Goal: Task Accomplishment & Management: Manage account settings

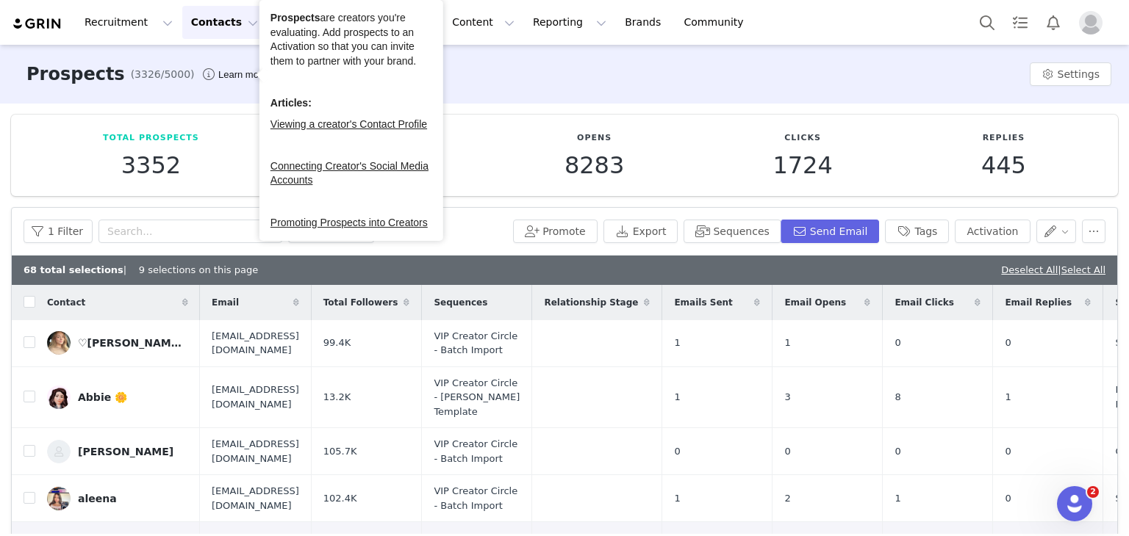
scroll to position [147, 0]
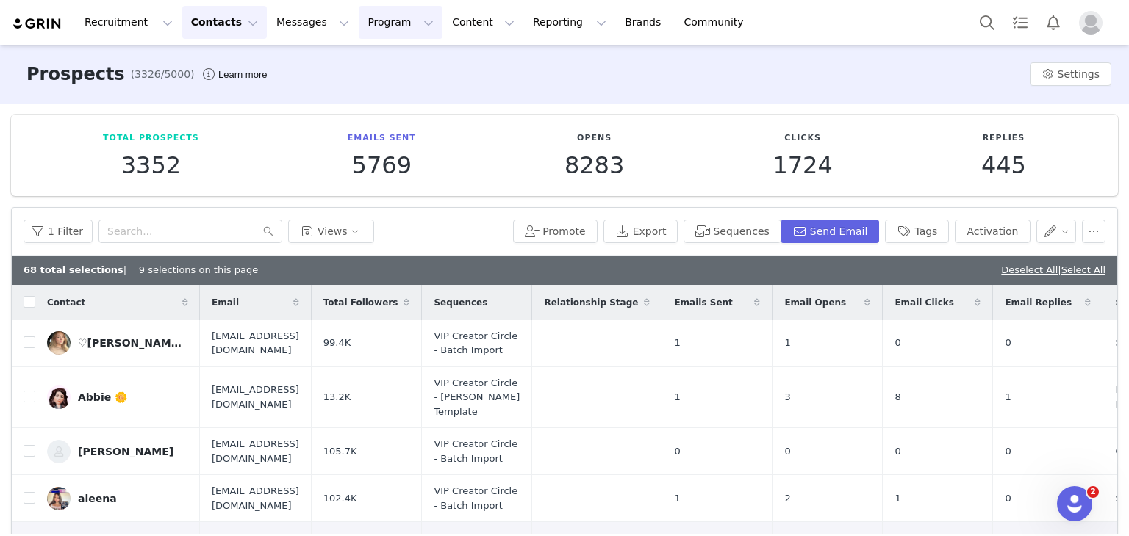
click at [359, 11] on button "Program Program" at bounding box center [401, 22] width 84 height 33
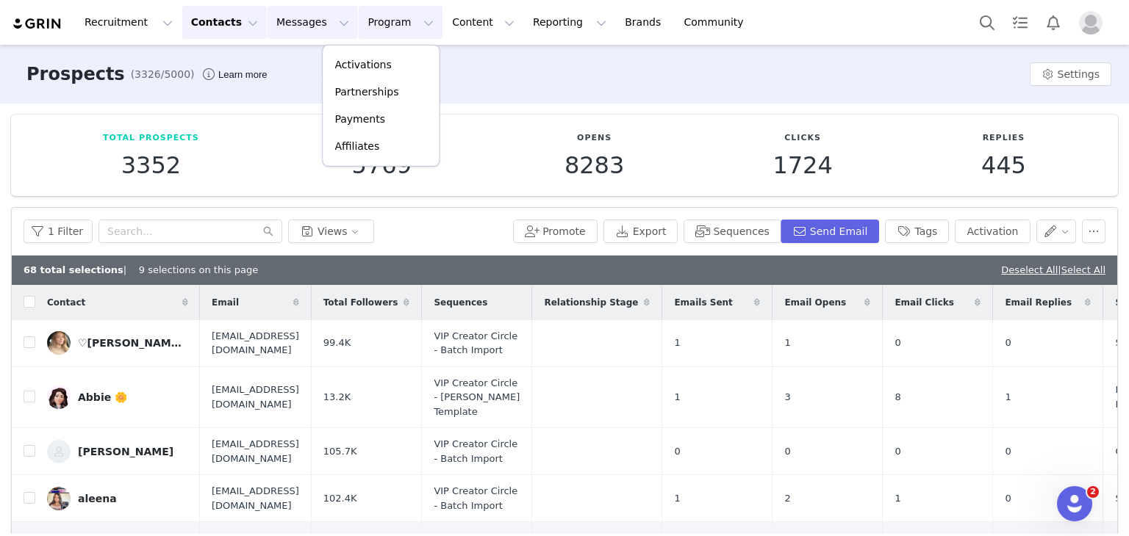
click at [281, 18] on button "Messages Messages" at bounding box center [312, 22] width 90 height 33
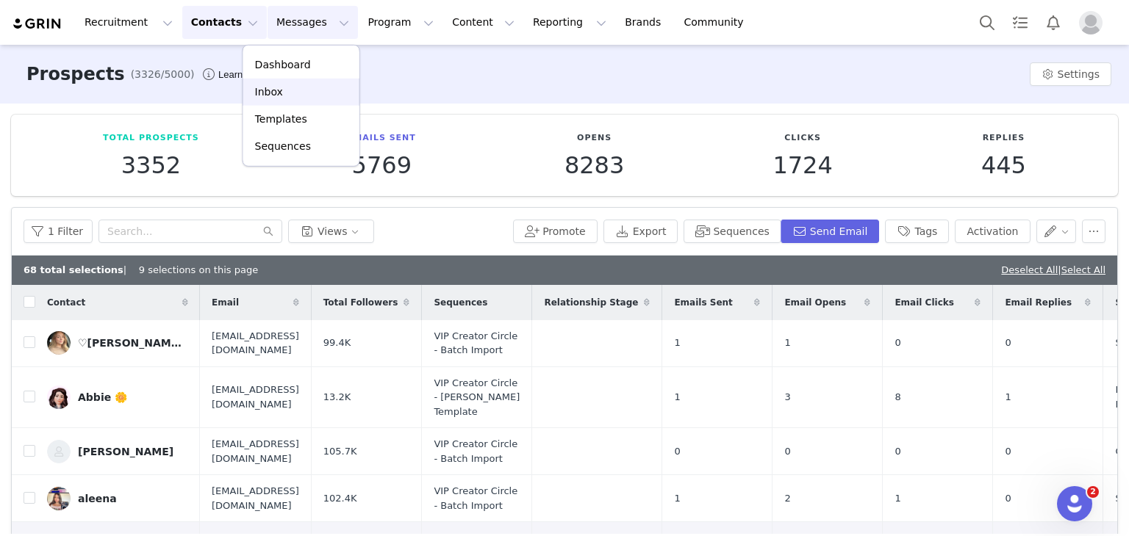
click at [290, 80] on link "Inbox" at bounding box center [301, 92] width 116 height 27
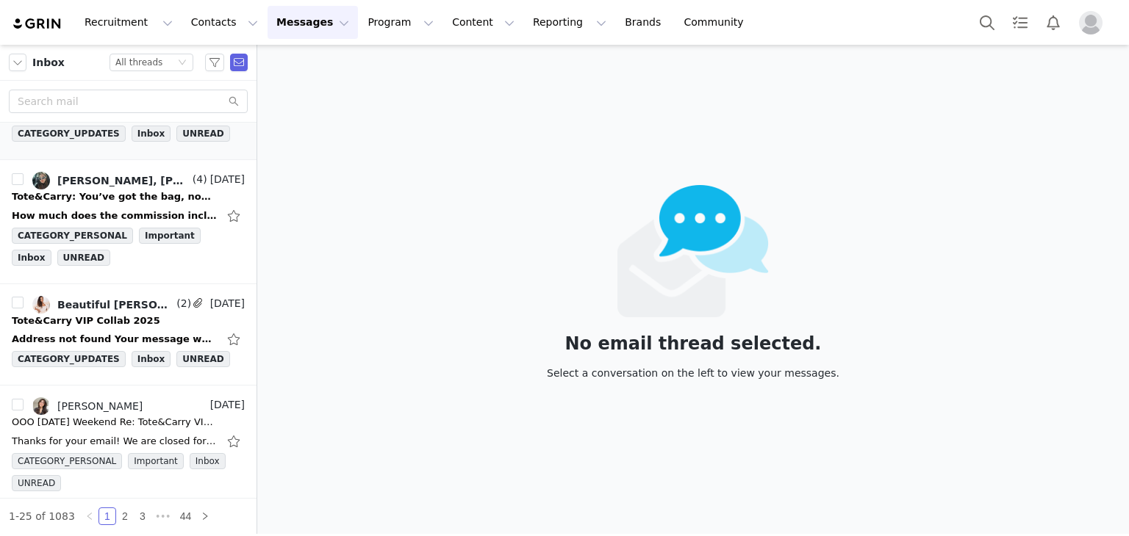
scroll to position [1176, 0]
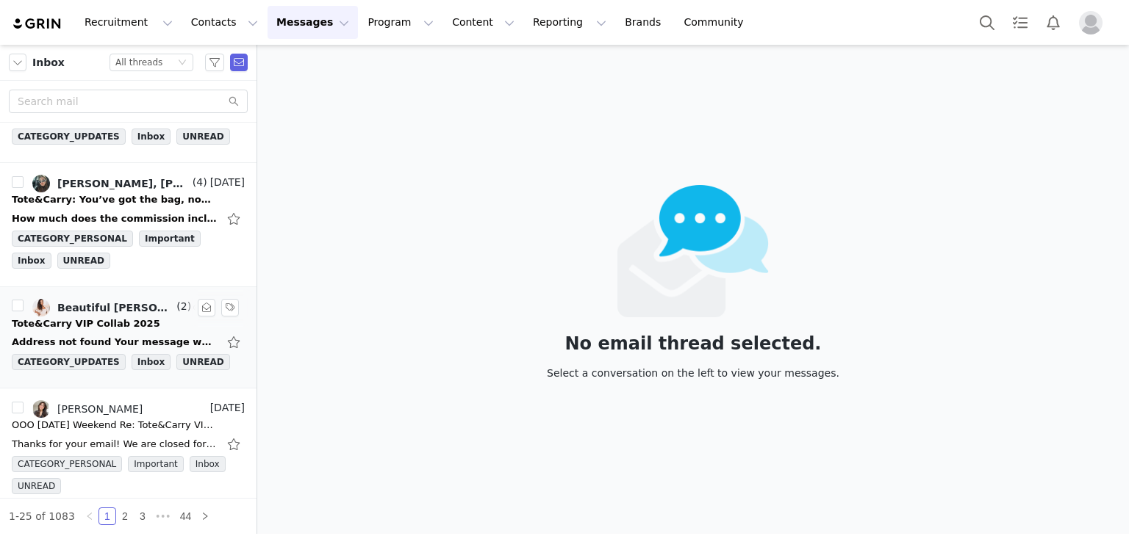
click at [121, 335] on div "Address not found Your message wasn't delivered to [EMAIL_ADDRESS][DOMAIN_NAME]…" at bounding box center [115, 342] width 206 height 15
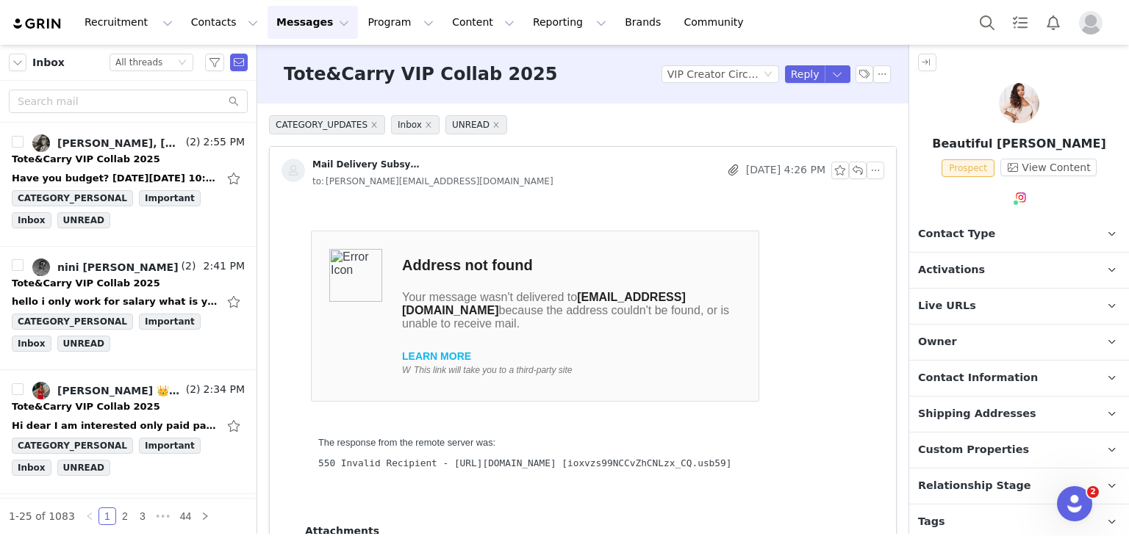
scroll to position [0, 0]
click at [100, 172] on div "Have you budget? On Tue, 2 Sep 2025 at 10:31, Janine T&C <janine@totencarry.com…" at bounding box center [115, 178] width 206 height 15
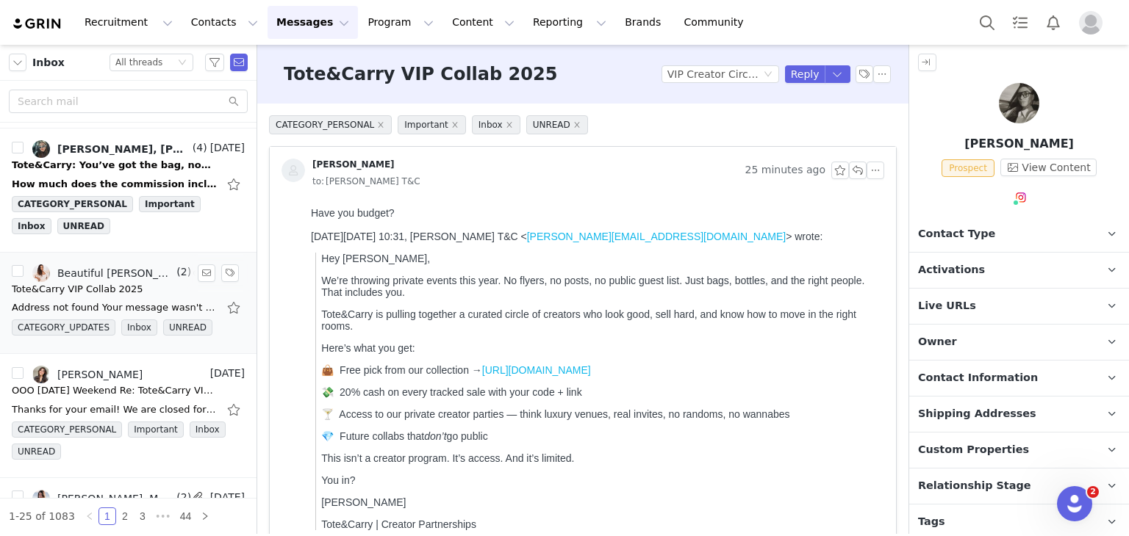
scroll to position [1176, 0]
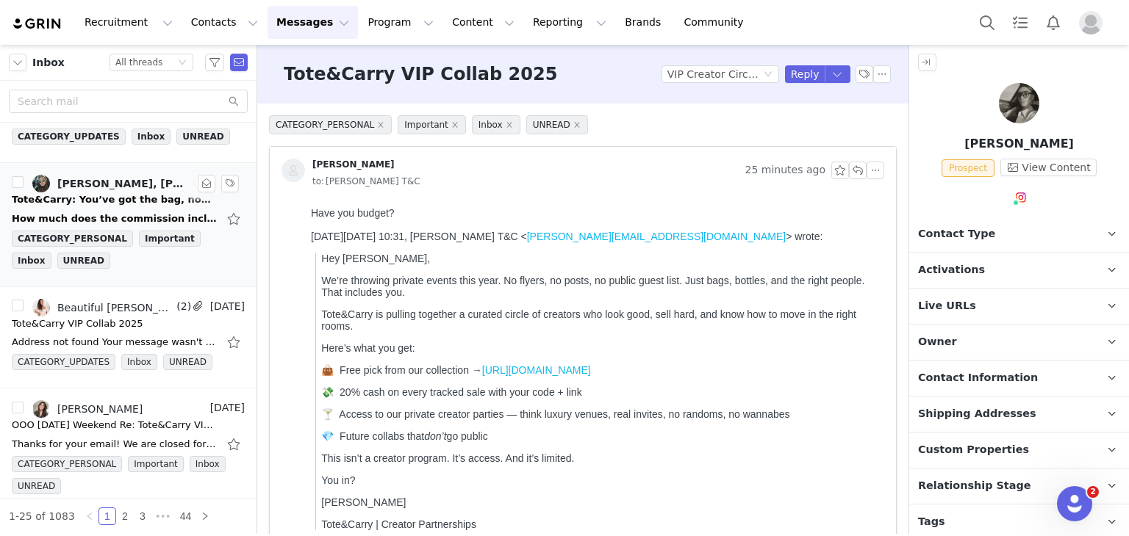
click at [123, 207] on div "How much does the commission include and can you show me the item? On Mon, Sep …" at bounding box center [128, 219] width 233 height 24
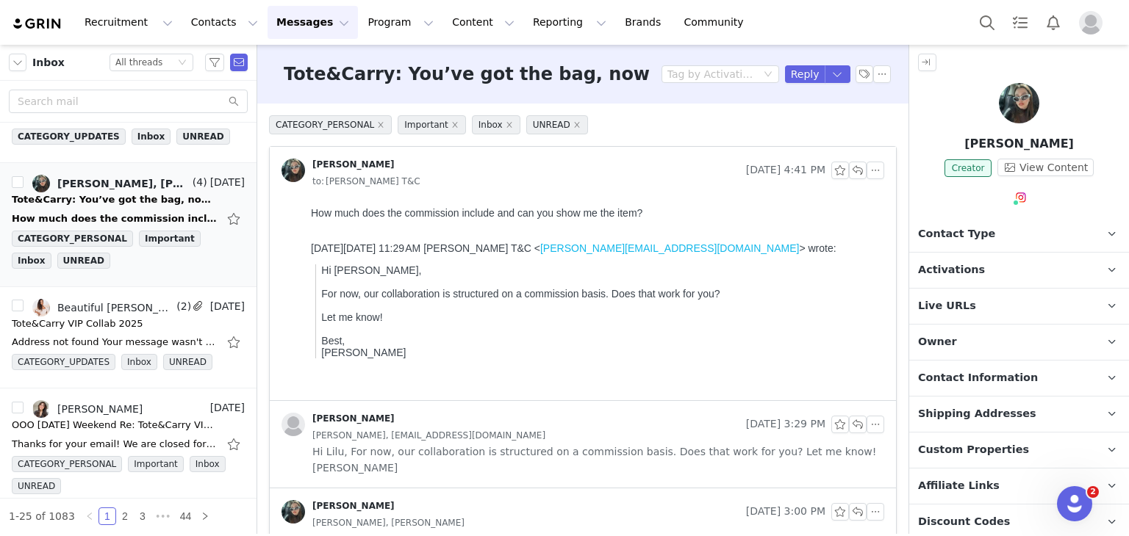
scroll to position [0, 0]
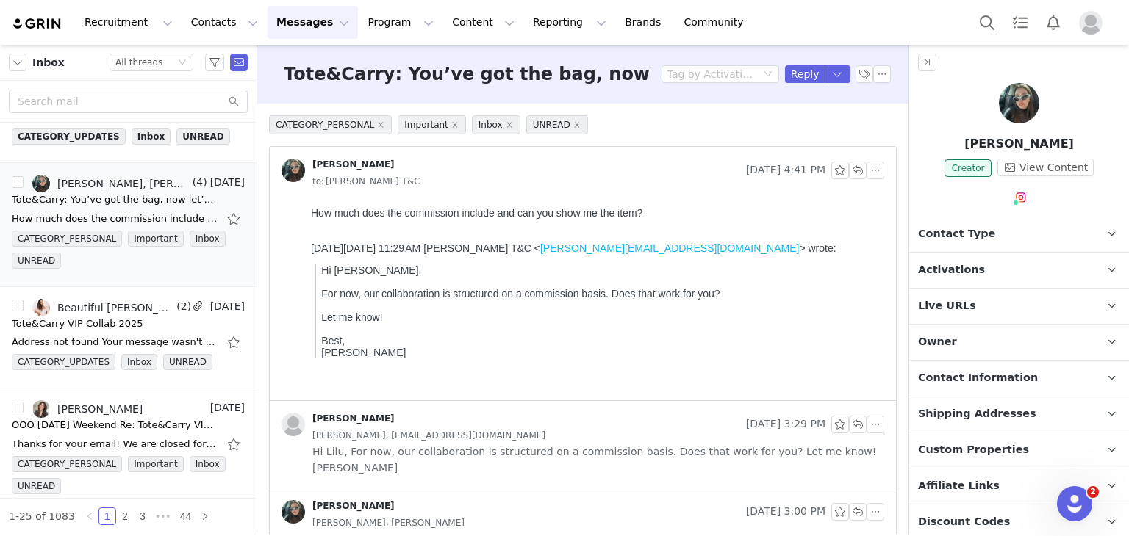
click at [528, 444] on span "Hi Lilu, For now, our collaboration is structured on a commission basis. Does t…" at bounding box center [598, 460] width 572 height 32
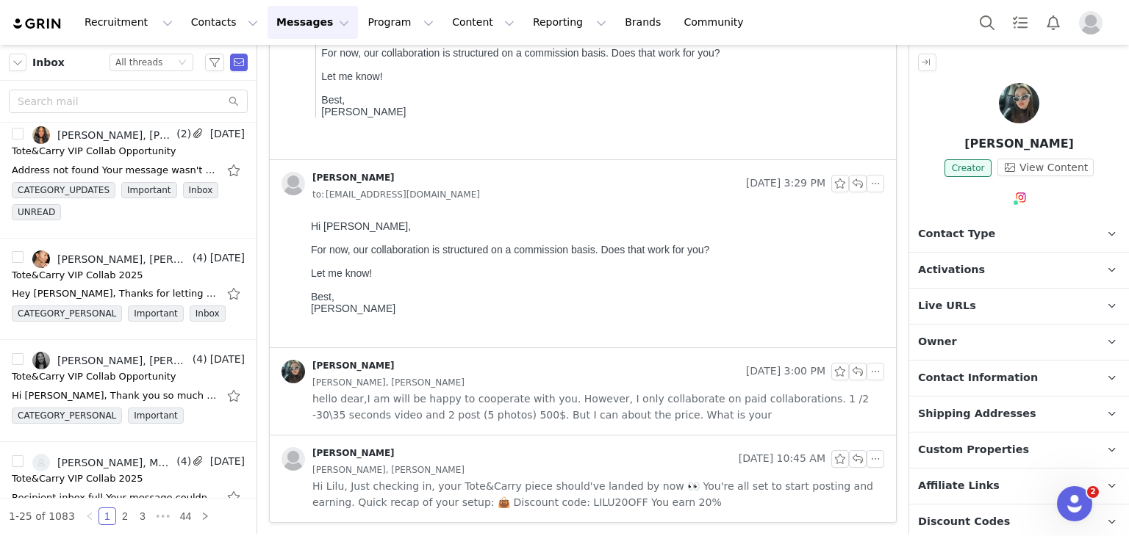
scroll to position [1764, 0]
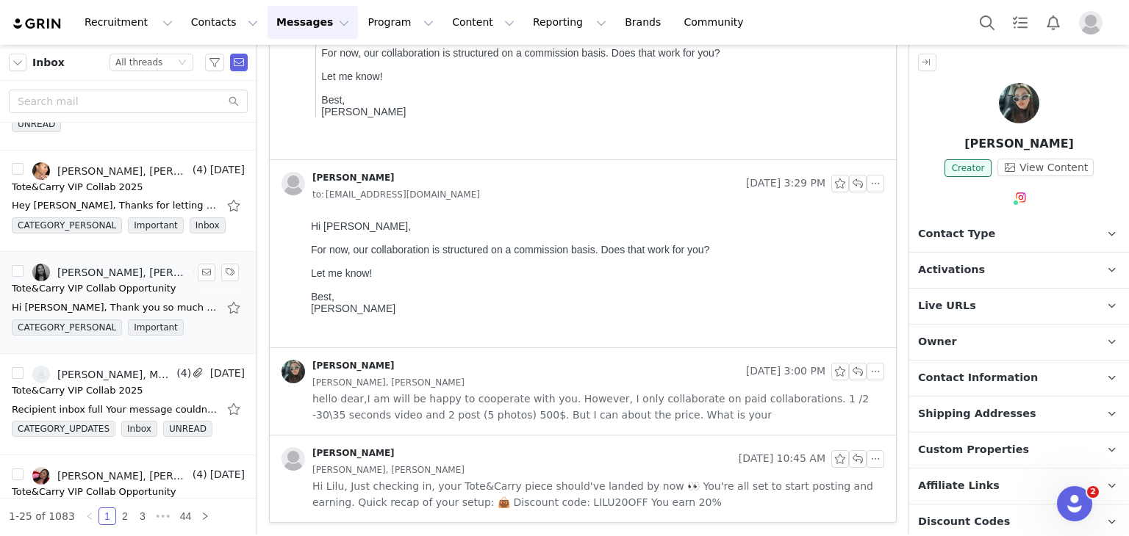
click at [133, 301] on div "Hi Jasmine, Thank you so much for getting back to us and for letting us know! W…" at bounding box center [115, 308] width 206 height 15
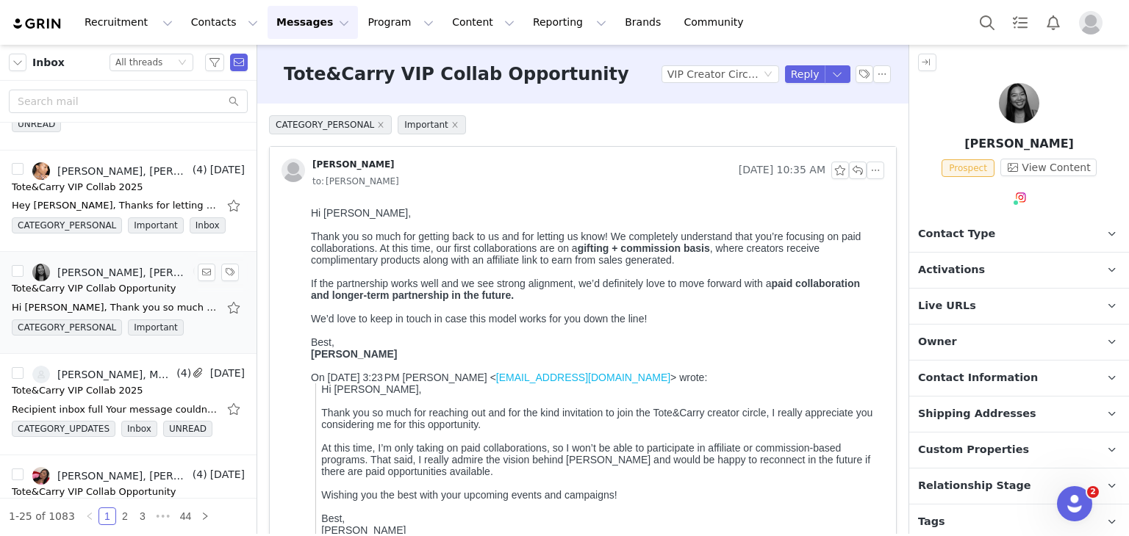
scroll to position [0, 0]
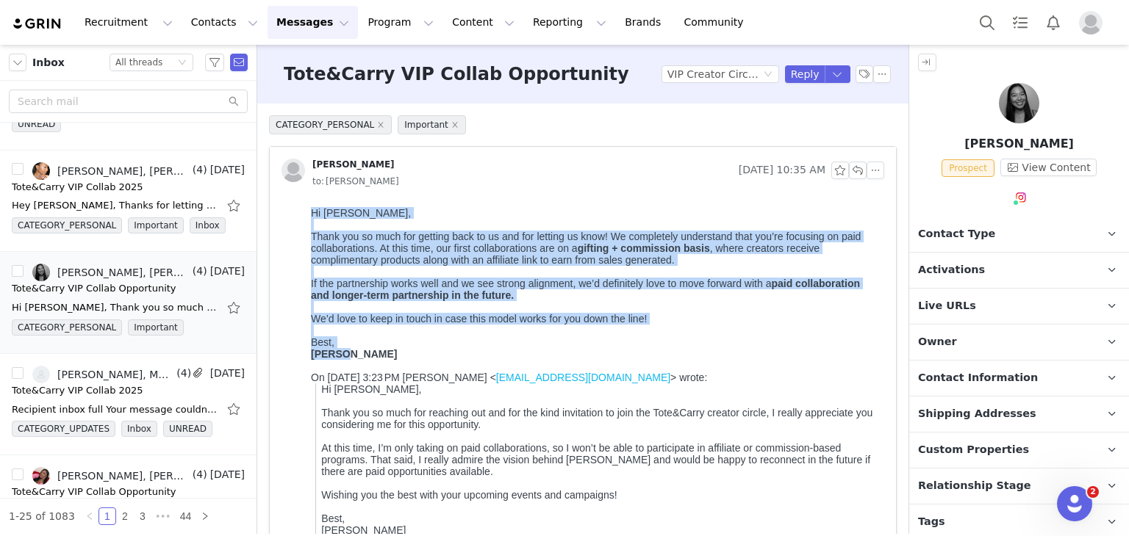
drag, startPoint x: 312, startPoint y: 218, endPoint x: 436, endPoint y: 371, distance: 197.5
click at [436, 360] on div "Hi Jasmine, Thank you so much for getting back to us and for letting us know! W…" at bounding box center [594, 283] width 567 height 153
click at [436, 331] on div "Hi Jasmine, Thank you so much for getting back to us and for letting us know! W…" at bounding box center [594, 283] width 567 height 153
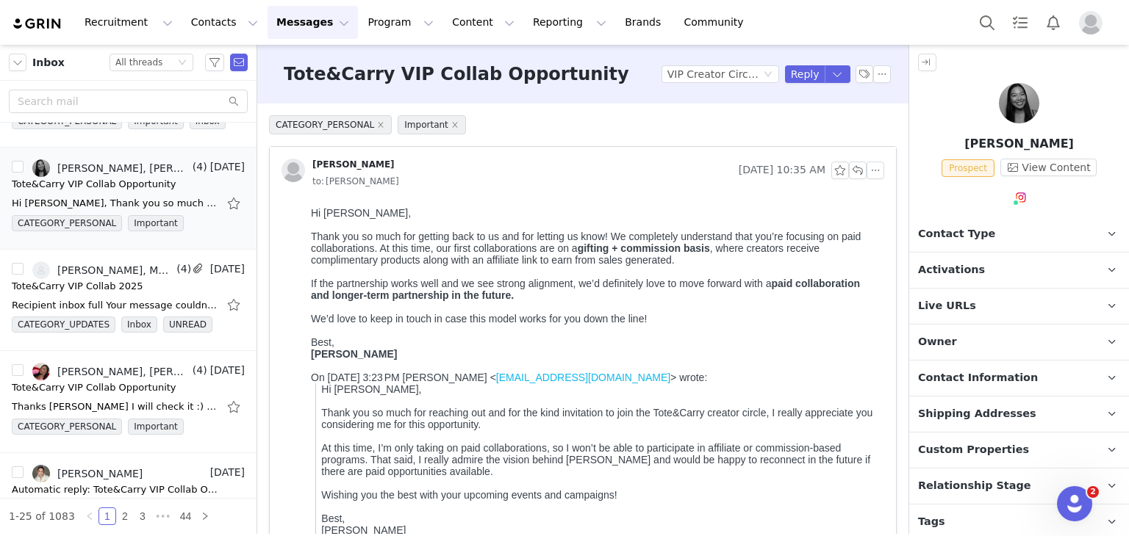
scroll to position [2205, 0]
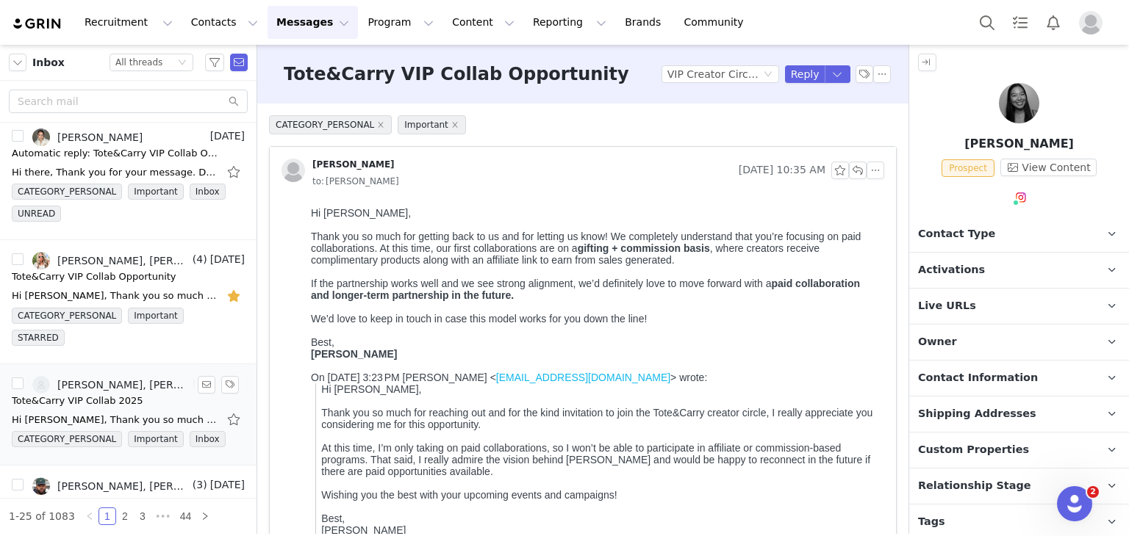
click at [78, 379] on div "Janine T&C, Karis Renee" at bounding box center [123, 385] width 132 height 12
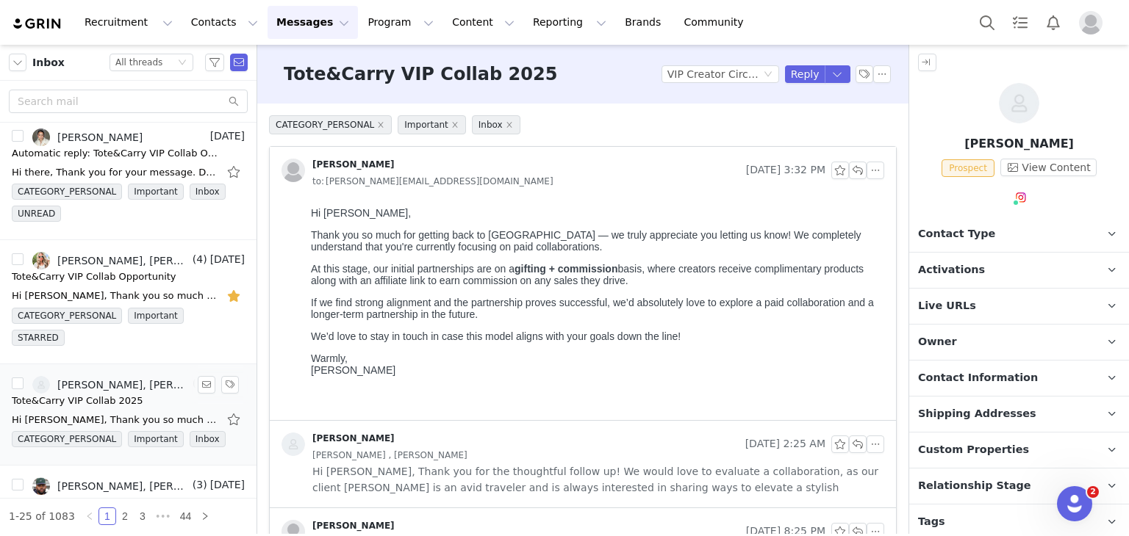
scroll to position [0, 0]
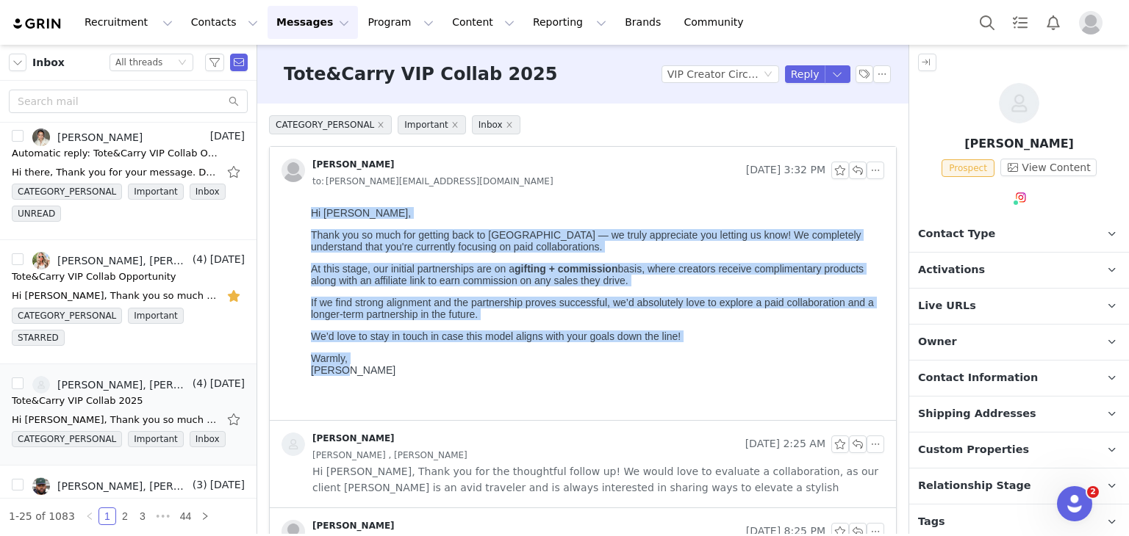
drag, startPoint x: 345, startPoint y: 386, endPoint x: 291, endPoint y: 214, distance: 180.3
click at [305, 214] on html "Hi Karis, Thank you so much for getting back to us — we truly appreciate you le…" at bounding box center [594, 310] width 579 height 219
copy body "Hi Karis, Thank you so much for getting back to us — we truly appreciate you le…"
click at [486, 306] on p "If we find strong alignment and the partnership proves successful, we’d absolut…" at bounding box center [594, 309] width 567 height 24
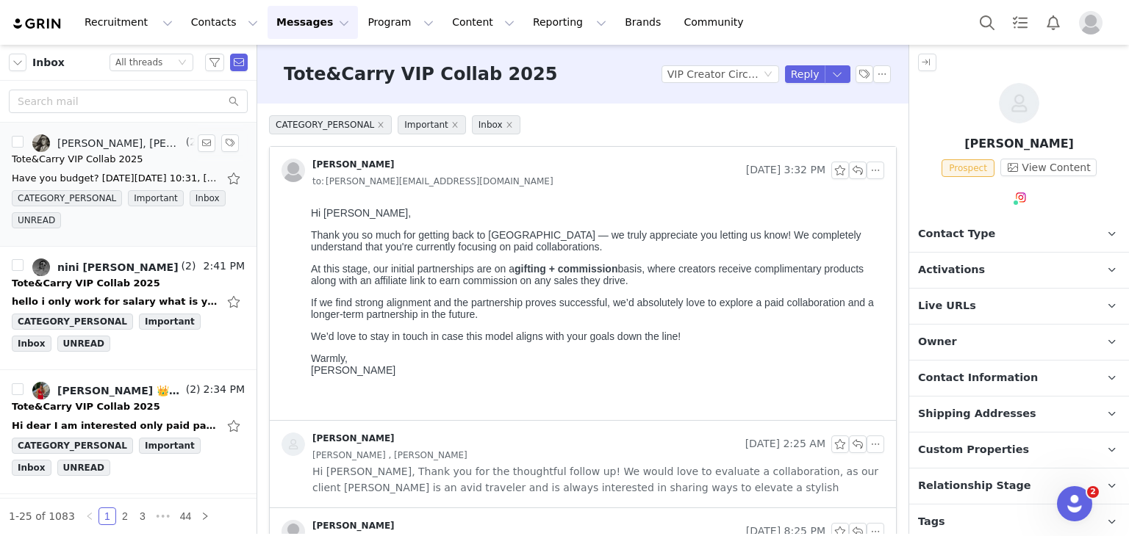
click at [104, 170] on div "Have you budget? On Tue, 2 Sep 2025 at 10:31, Janine T&C <janine@totencarry.com…" at bounding box center [128, 179] width 233 height 24
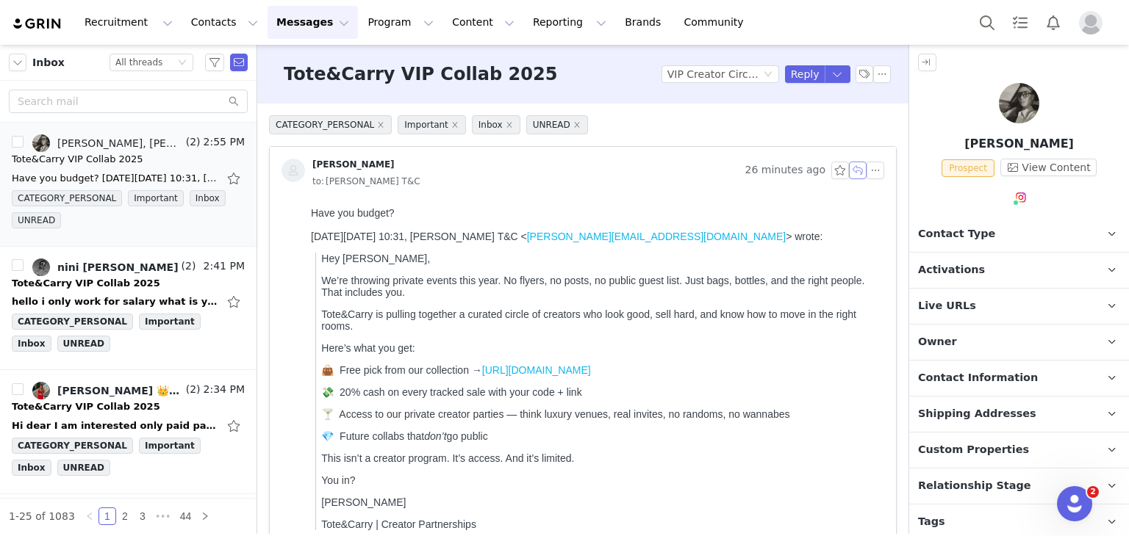
click at [849, 170] on button "button" at bounding box center [858, 171] width 18 height 18
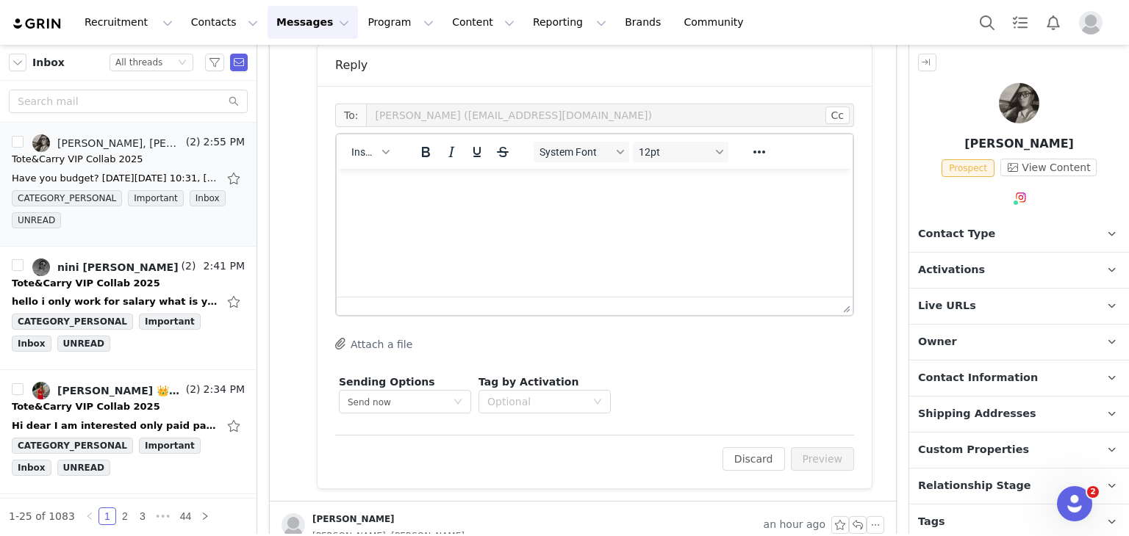
click at [389, 188] on p "Rich Text Area. Press ALT-0 for help." at bounding box center [594, 189] width 492 height 16
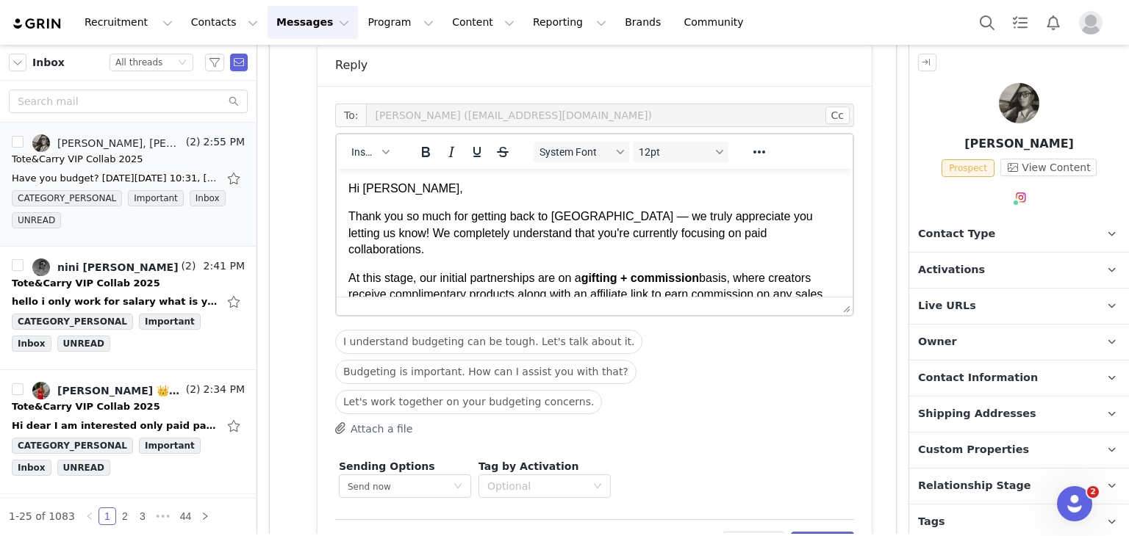
click at [373, 190] on p "Hi Karis," at bounding box center [594, 189] width 492 height 16
click at [438, 248] on body "Hi Mariam, Thank you so much for getting back to us — we truly appreciate you l…" at bounding box center [594, 309] width 492 height 256
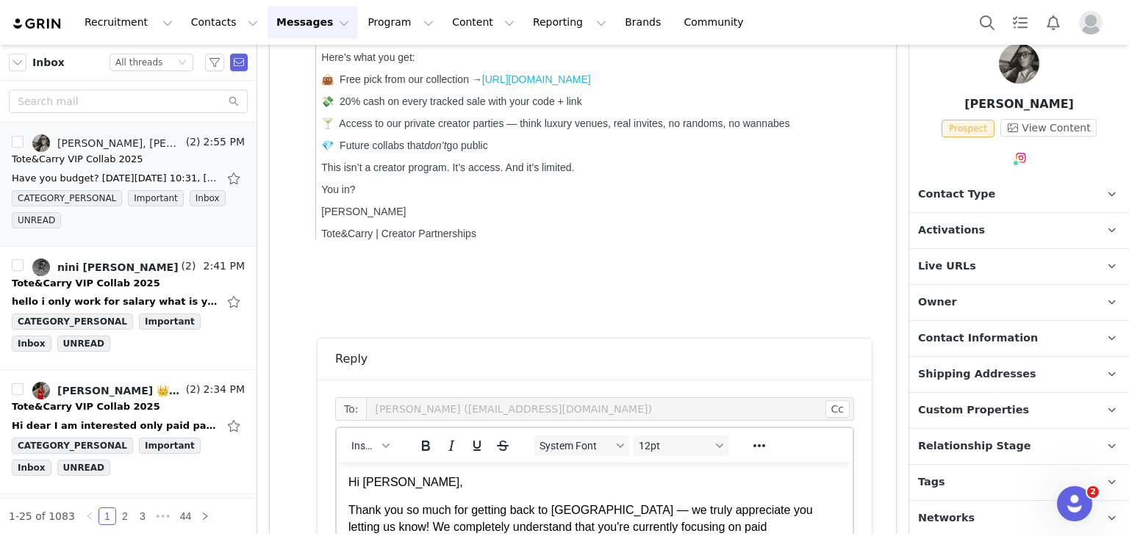
scroll to position [658, 0]
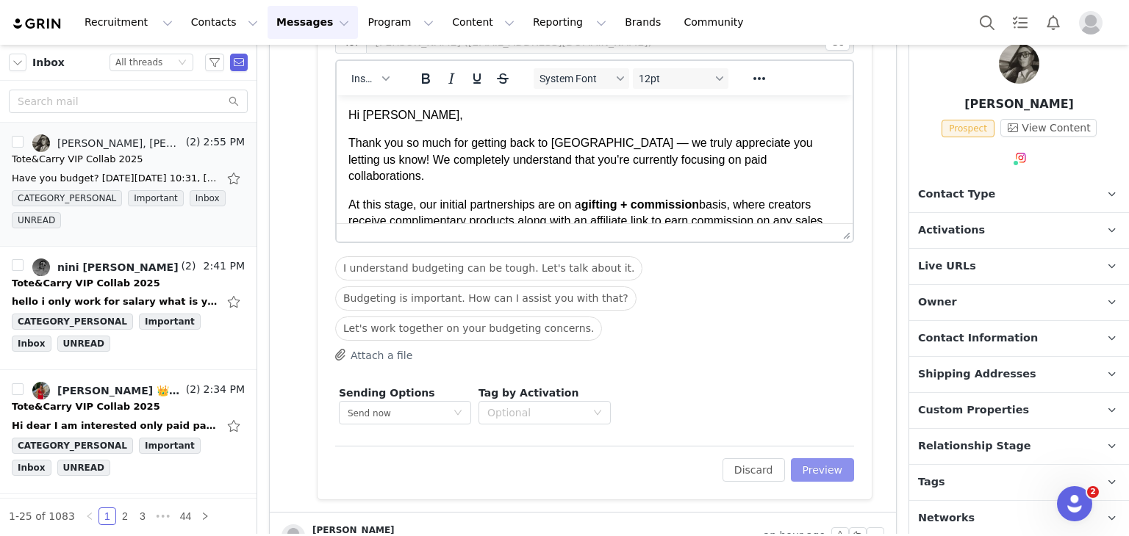
click at [819, 467] on button "Preview" at bounding box center [823, 471] width 64 height 24
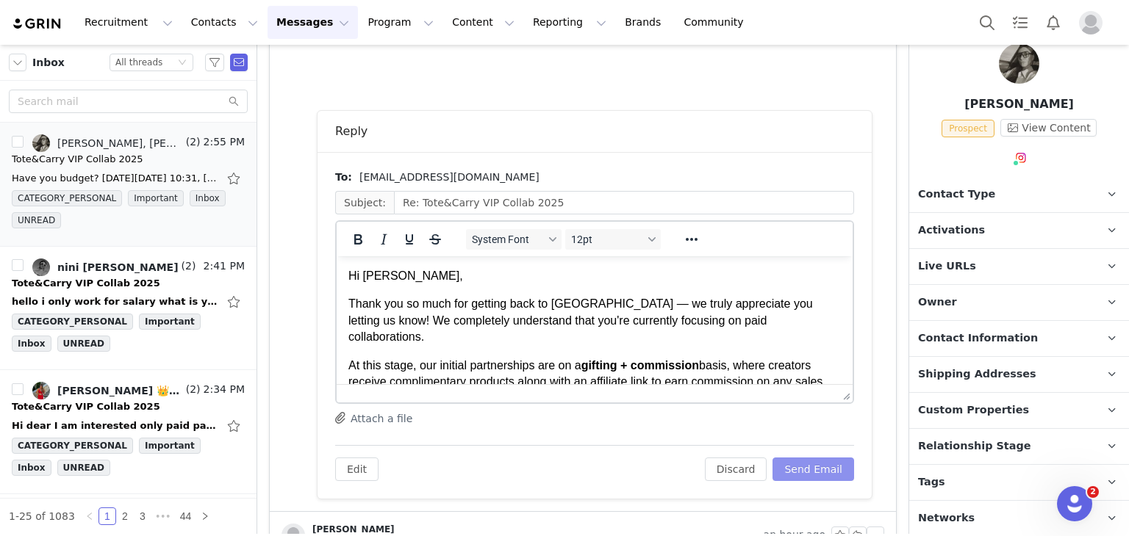
scroll to position [134, 0]
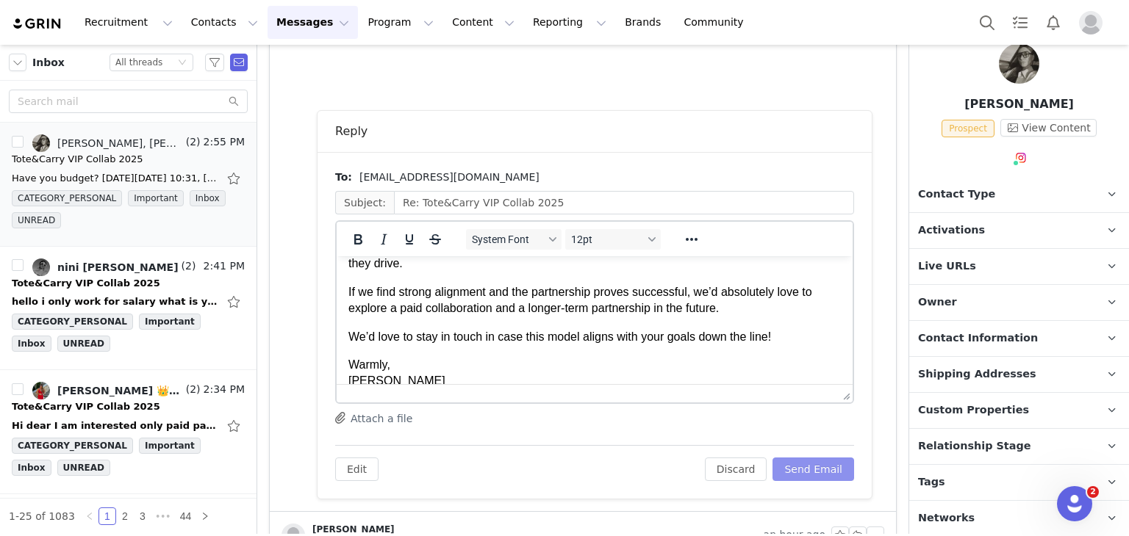
click at [813, 467] on button "Send Email" at bounding box center [813, 470] width 82 height 24
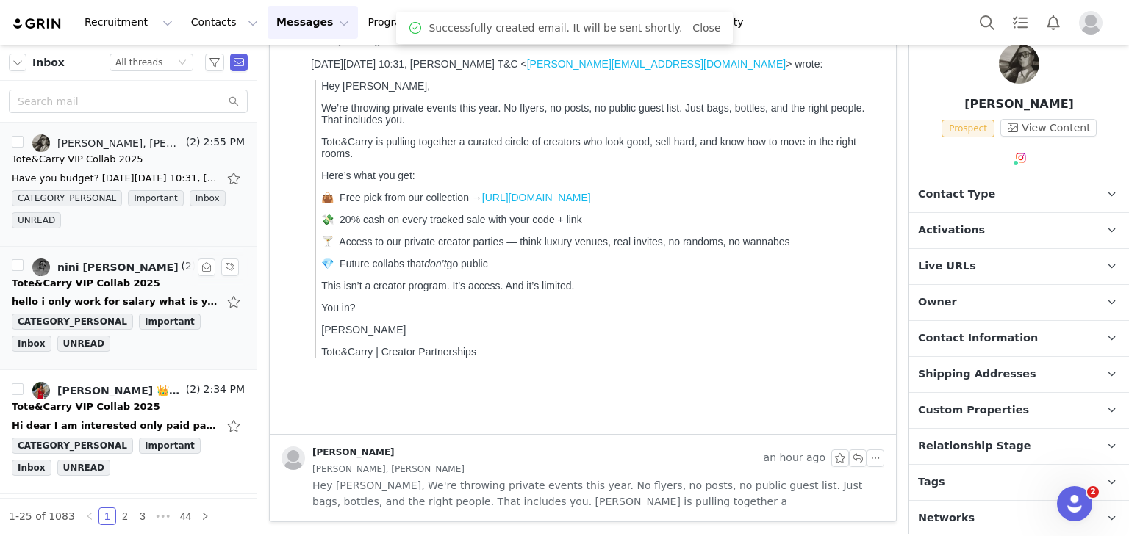
scroll to position [172, 0]
click at [106, 297] on div "hello i only work for salary what is your budget On Tue, Sep 2, 2025 at 10:31 A…" at bounding box center [115, 302] width 206 height 15
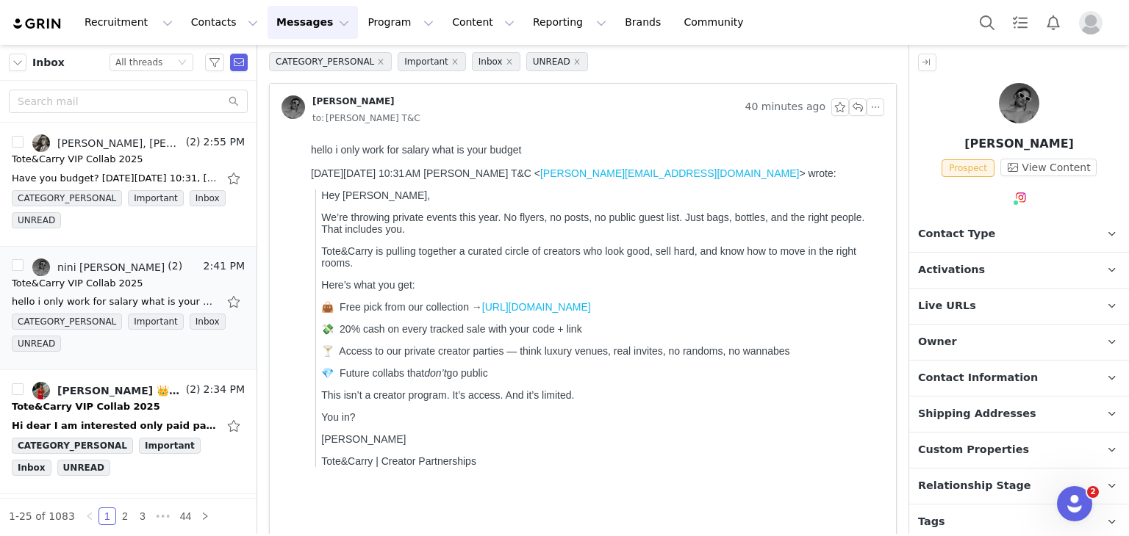
scroll to position [0, 0]
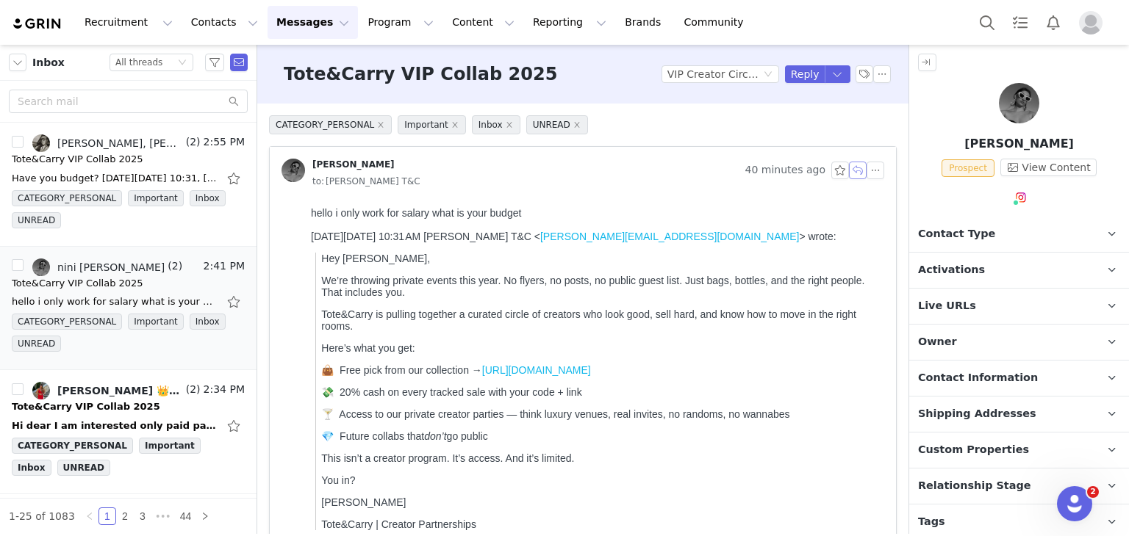
click at [849, 168] on button "button" at bounding box center [858, 171] width 18 height 18
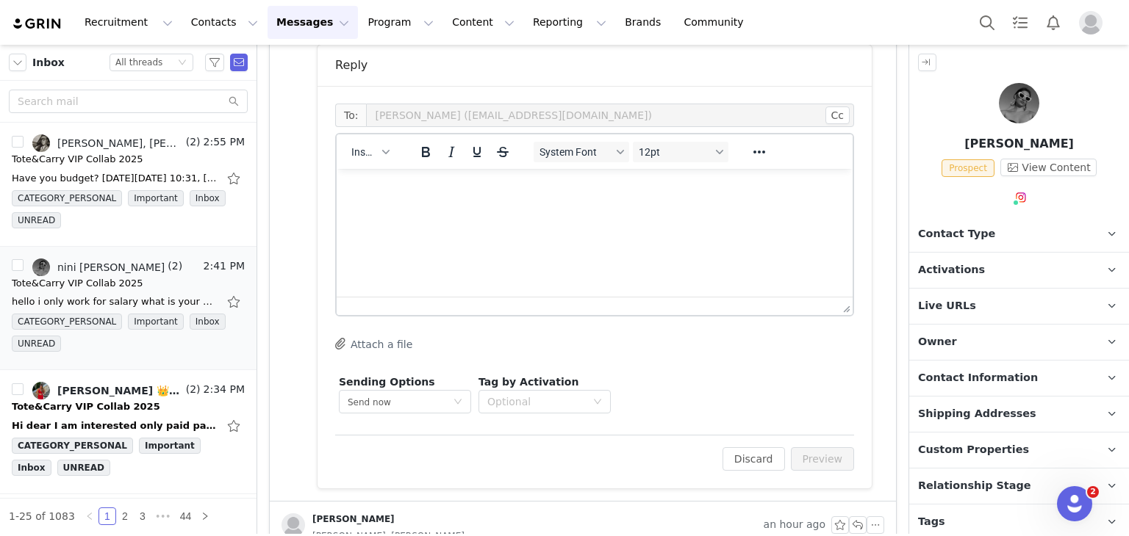
click at [456, 188] on p "Rich Text Area. Press ALT-0 for help." at bounding box center [594, 189] width 492 height 16
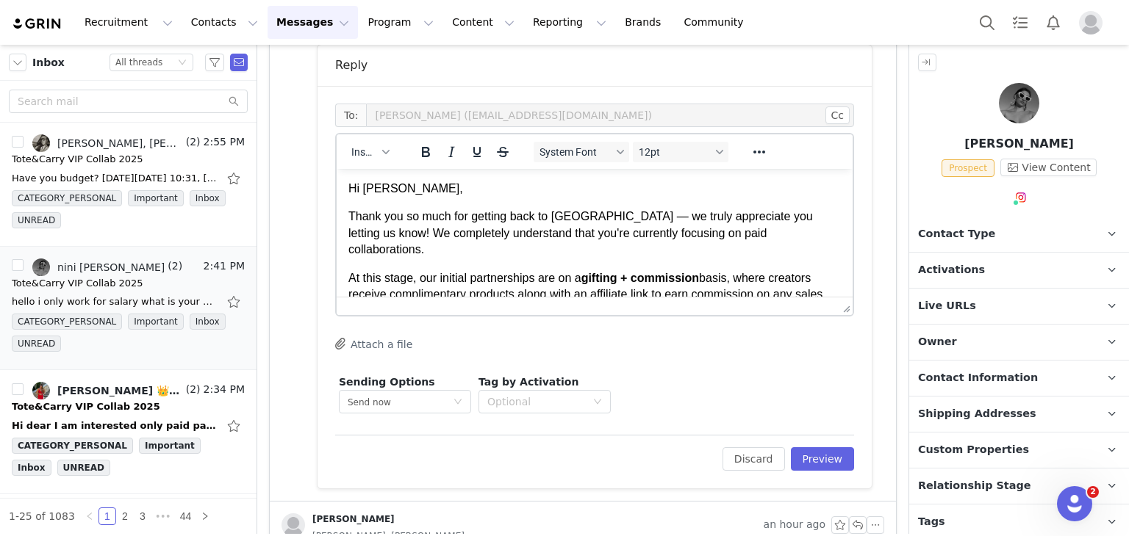
click at [382, 191] on p "Hi Karis," at bounding box center [594, 189] width 492 height 16
click at [827, 467] on button "Preview" at bounding box center [823, 460] width 64 height 24
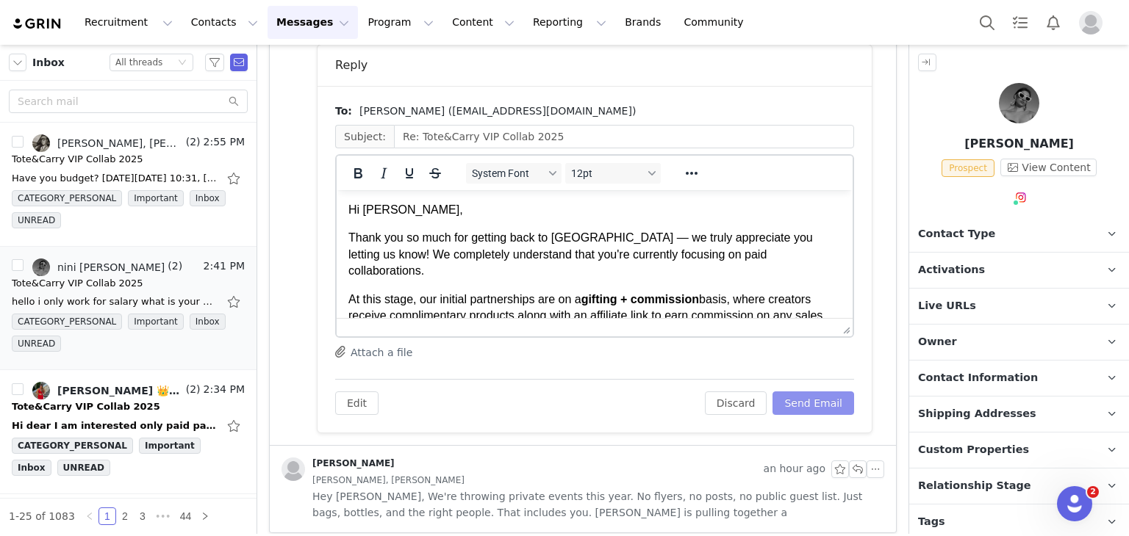
click at [808, 400] on button "Send Email" at bounding box center [813, 404] width 82 height 24
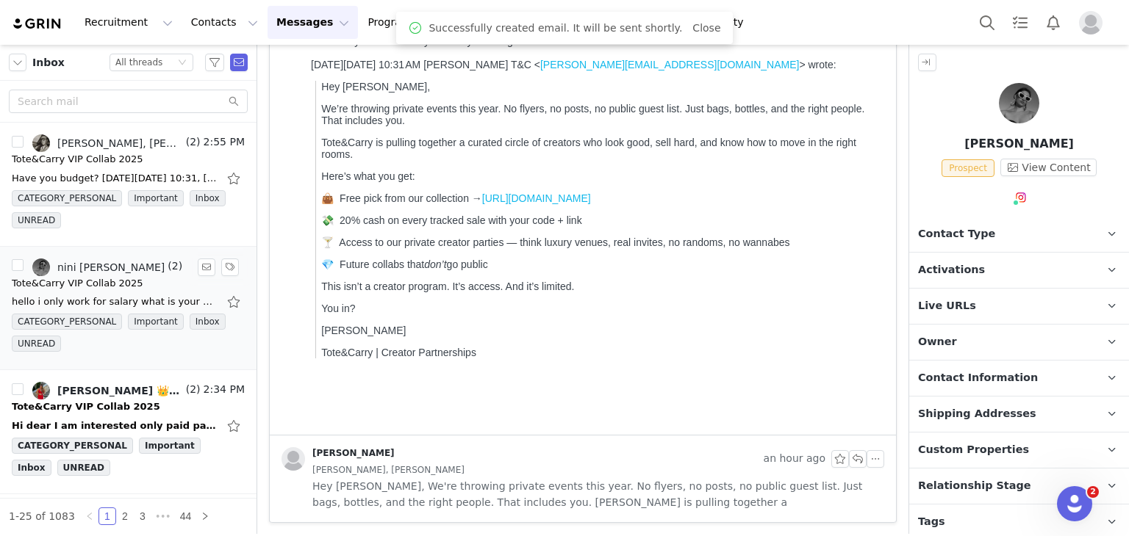
scroll to position [73, 0]
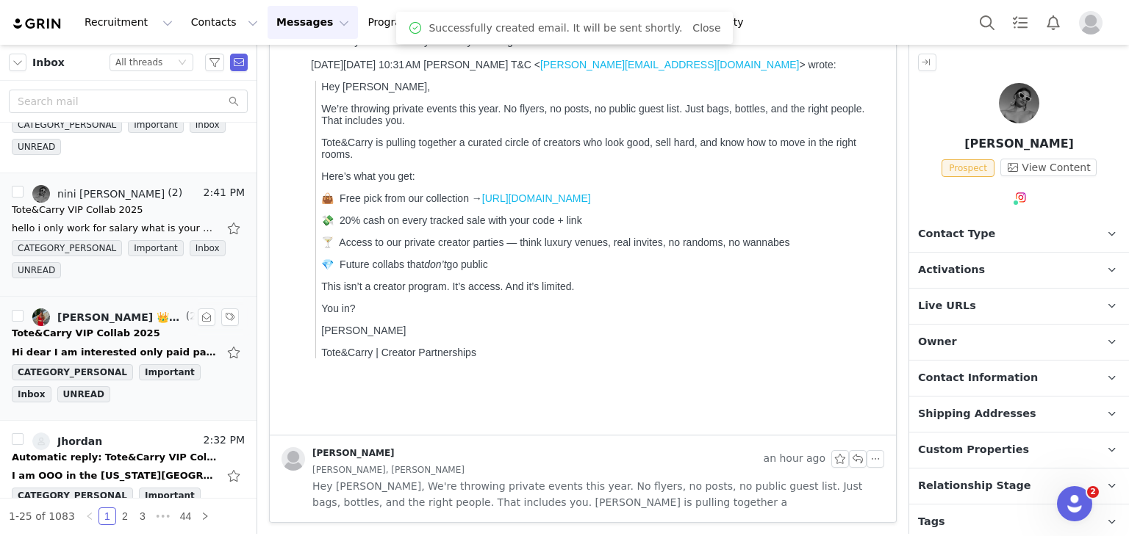
click at [116, 321] on link "Kiladze Nora 👑, Janine T&C, Nora Kiladze" at bounding box center [107, 318] width 151 height 18
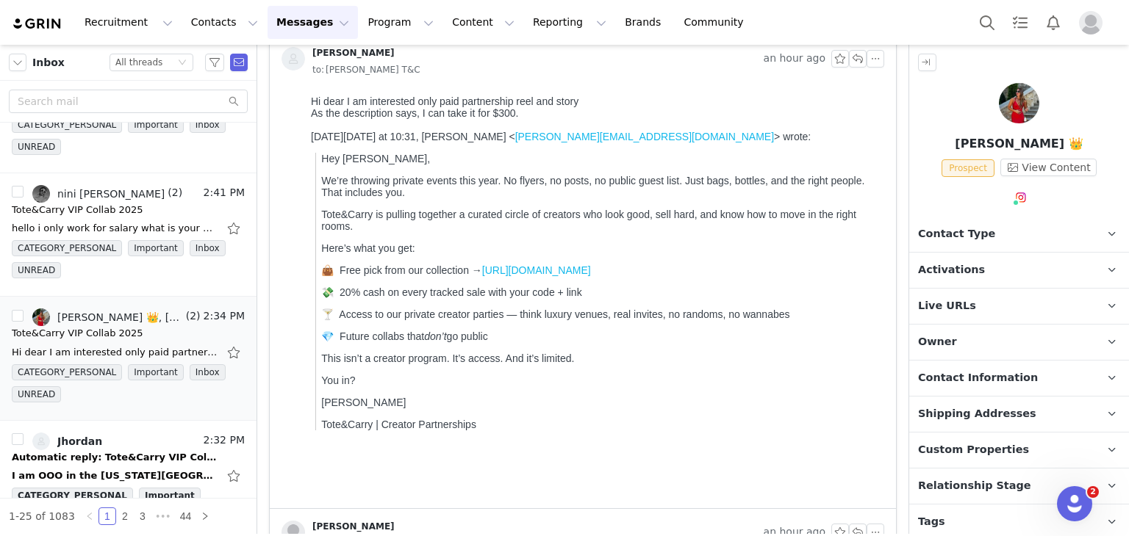
scroll to position [0, 0]
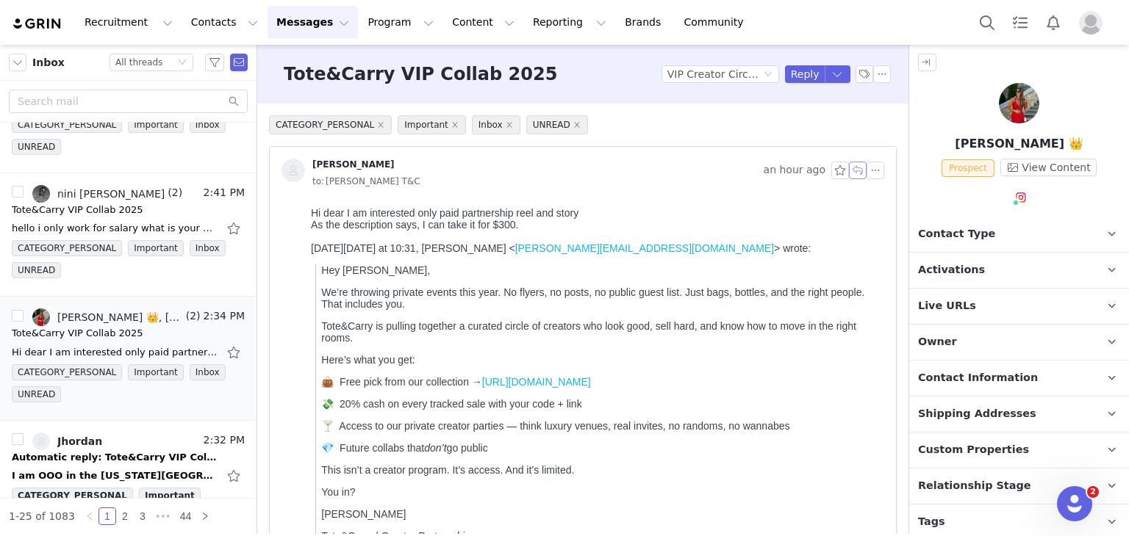
click at [849, 168] on button "button" at bounding box center [858, 171] width 18 height 18
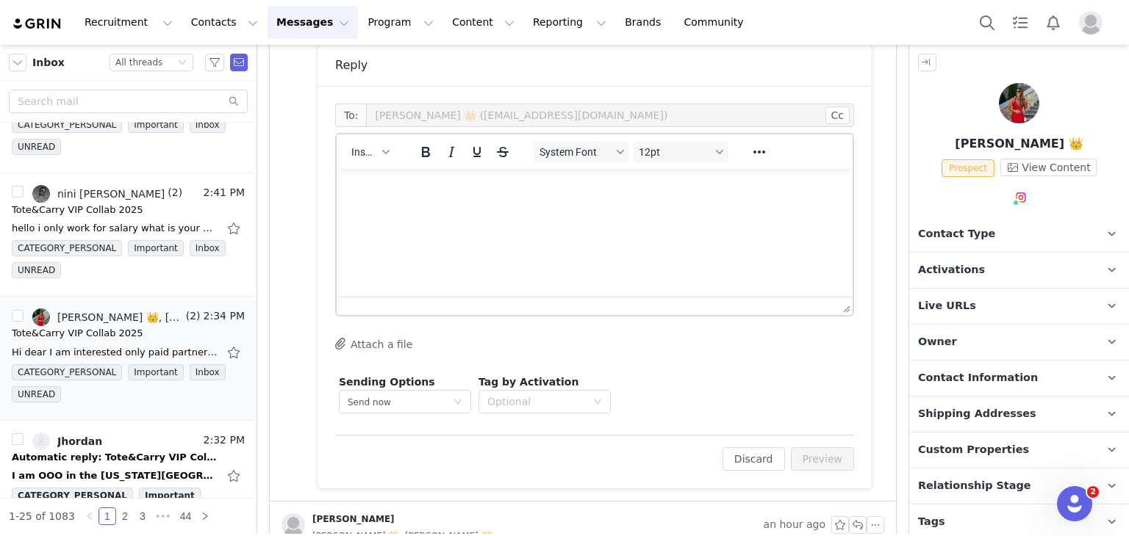
click at [427, 198] on html at bounding box center [595, 189] width 516 height 40
paste body "Rich Text Area. Press ALT-0 for help."
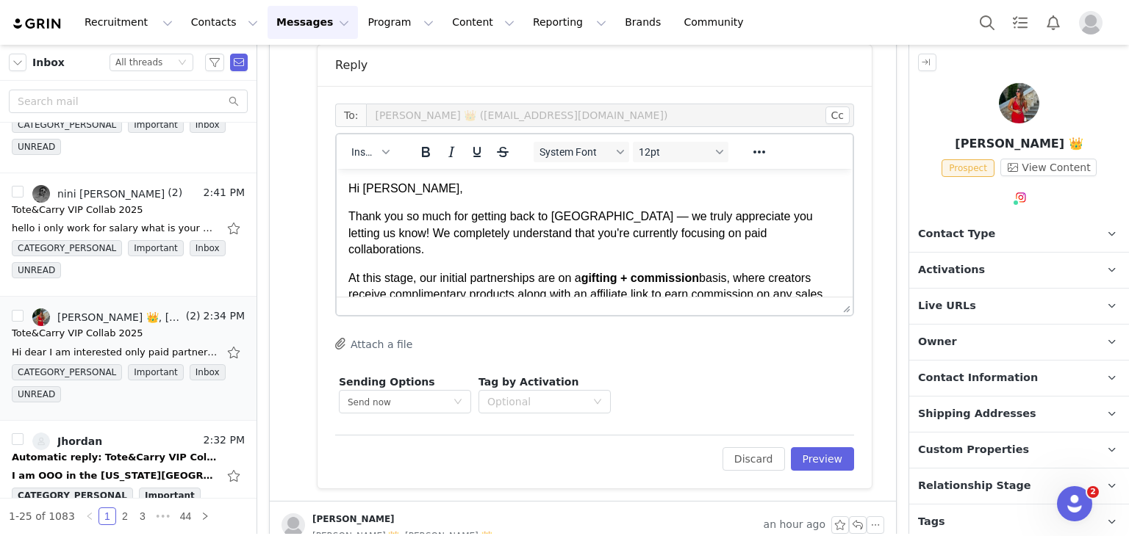
click at [376, 190] on p "Hi Karis," at bounding box center [594, 189] width 492 height 16
click at [815, 454] on button "Preview" at bounding box center [823, 460] width 64 height 24
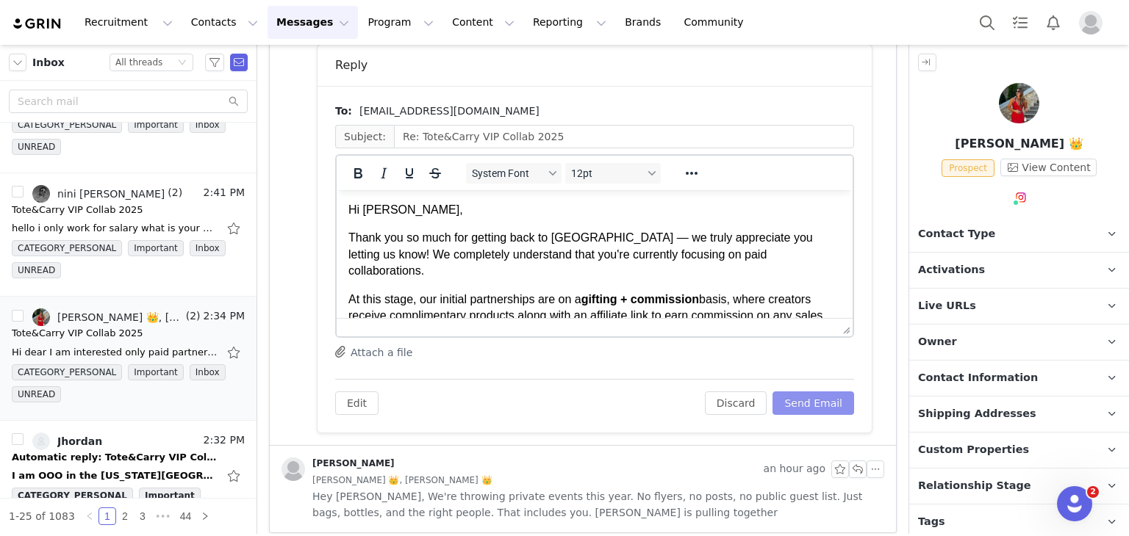
click at [813, 412] on button "Send Email" at bounding box center [813, 404] width 82 height 24
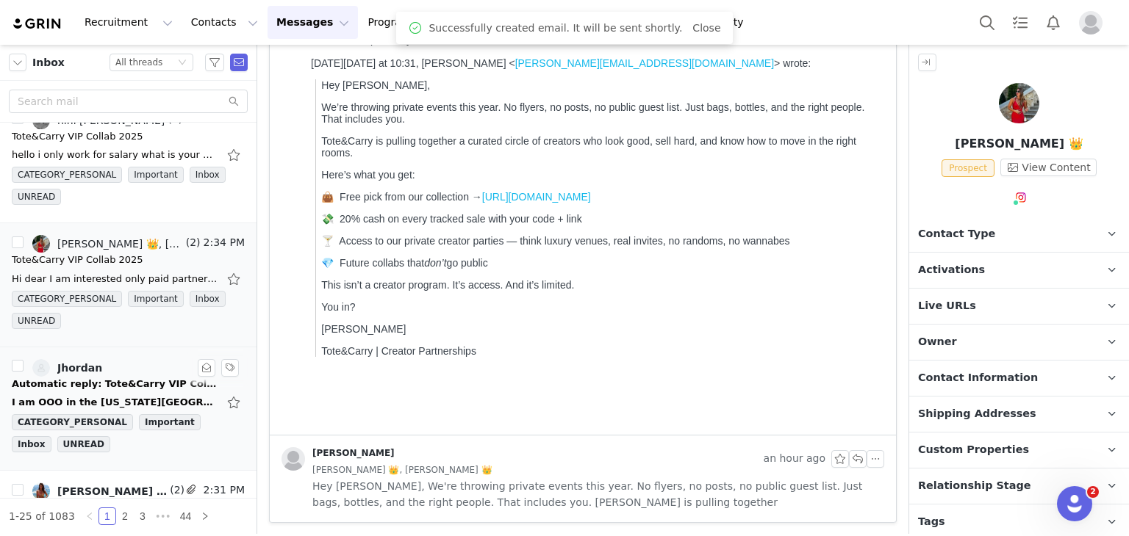
click at [136, 377] on div "Automatic reply: Tote&Carry VIP Collab 2025" at bounding box center [115, 384] width 206 height 15
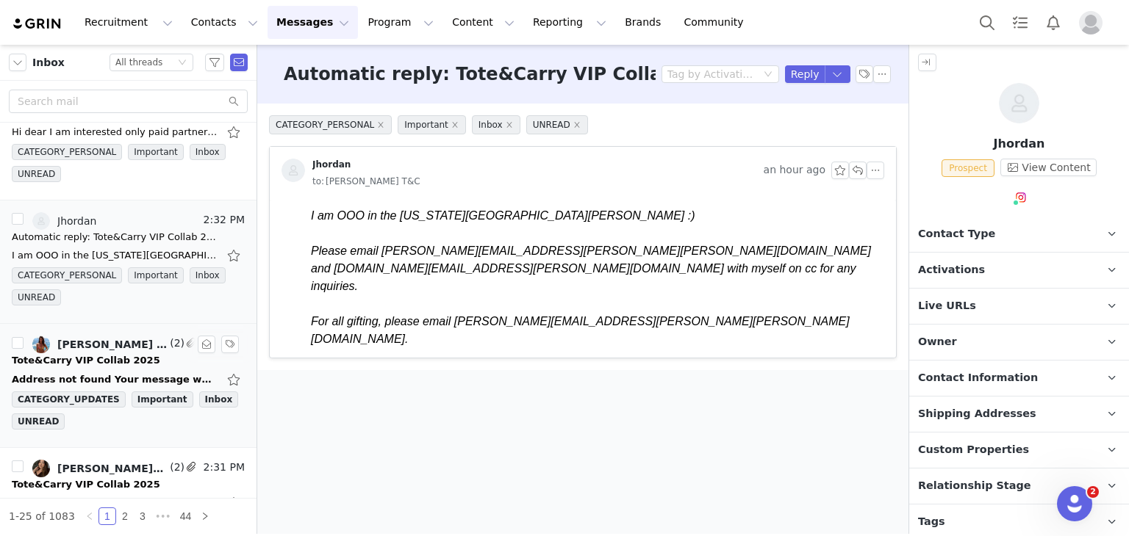
click at [91, 373] on div "Address not found Your message wasn't delivered to marisamentist@gmail.com beca…" at bounding box center [115, 380] width 206 height 15
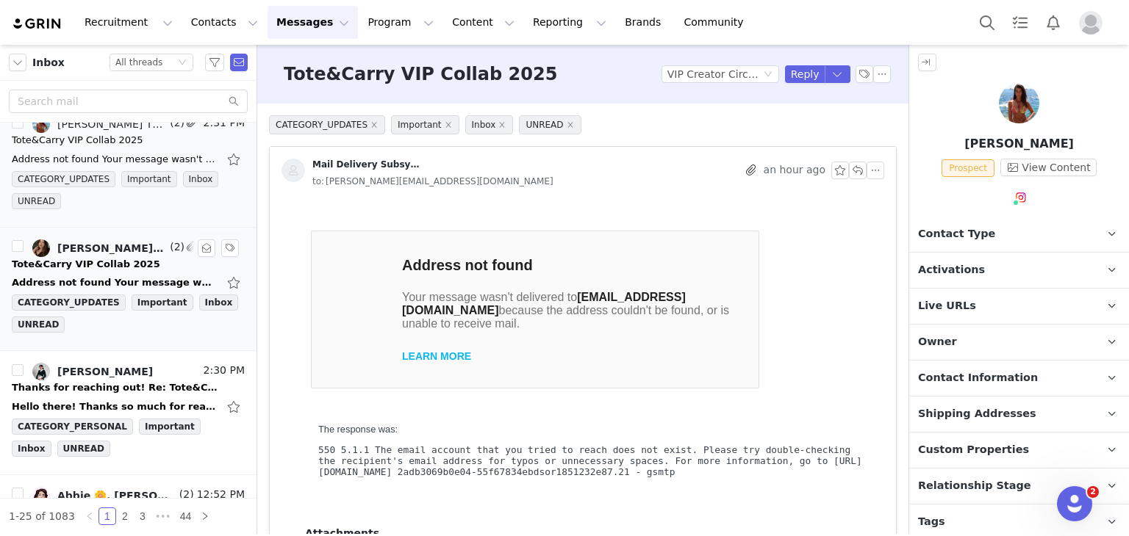
click at [132, 276] on div "Address not found Your message wasn't delivered to lesliechavez5587@gamil.com b…" at bounding box center [115, 283] width 206 height 15
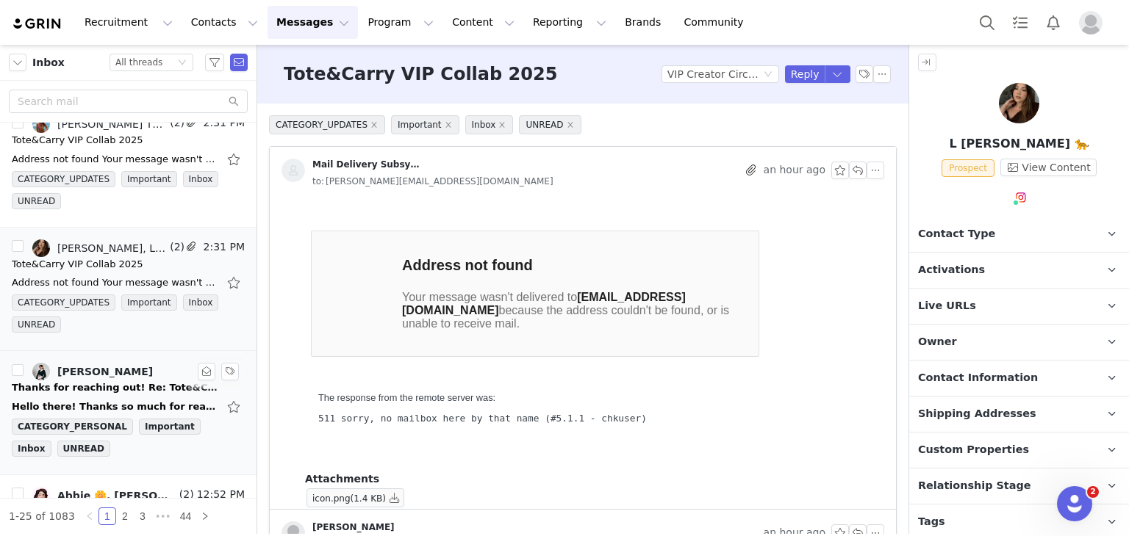
click at [121, 381] on div "Thanks for reaching out! Re: Tote&Carry VIP Collab 2025" at bounding box center [115, 388] width 206 height 15
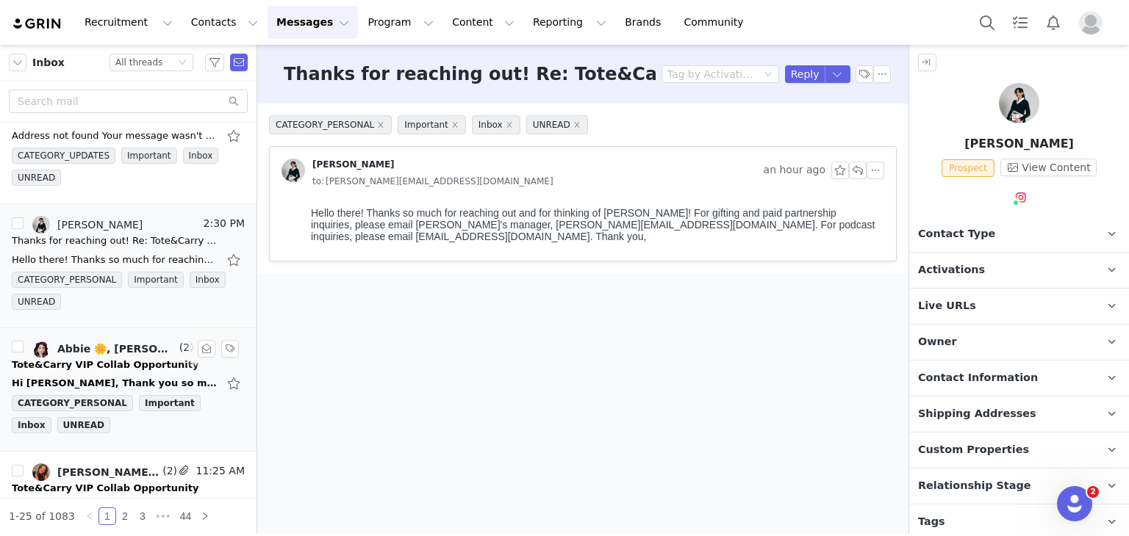
click at [119, 365] on div "Tote&Carry VIP Collab Opportunity" at bounding box center [105, 365] width 187 height 15
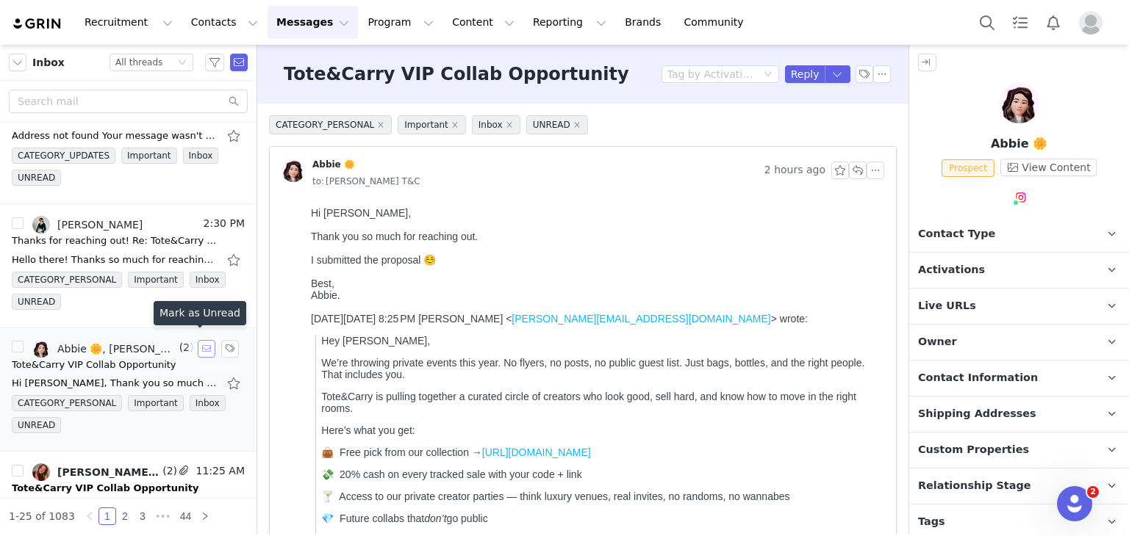
click at [198, 342] on button "button" at bounding box center [207, 349] width 18 height 18
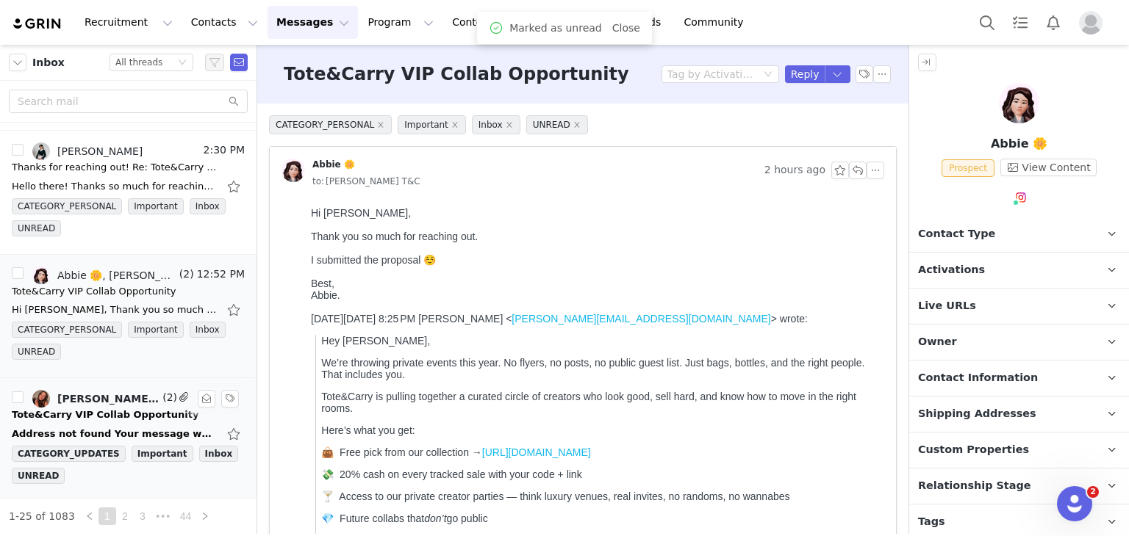
click at [140, 398] on div "alissa parr, Janine T&C, Mail Delivery Subsystem" at bounding box center [108, 399] width 102 height 12
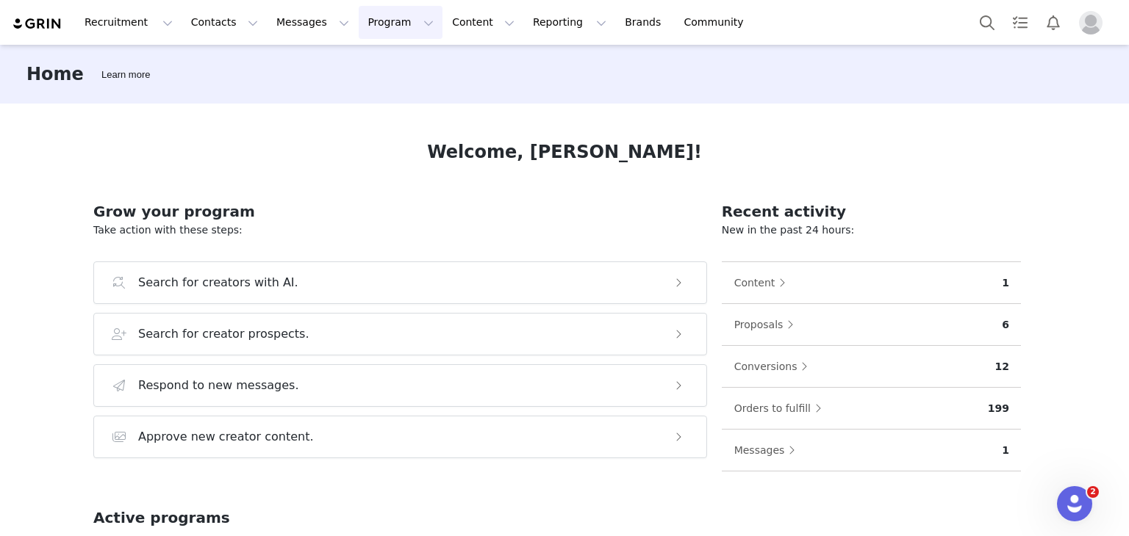
click at [389, 23] on button "Program Program" at bounding box center [401, 22] width 84 height 33
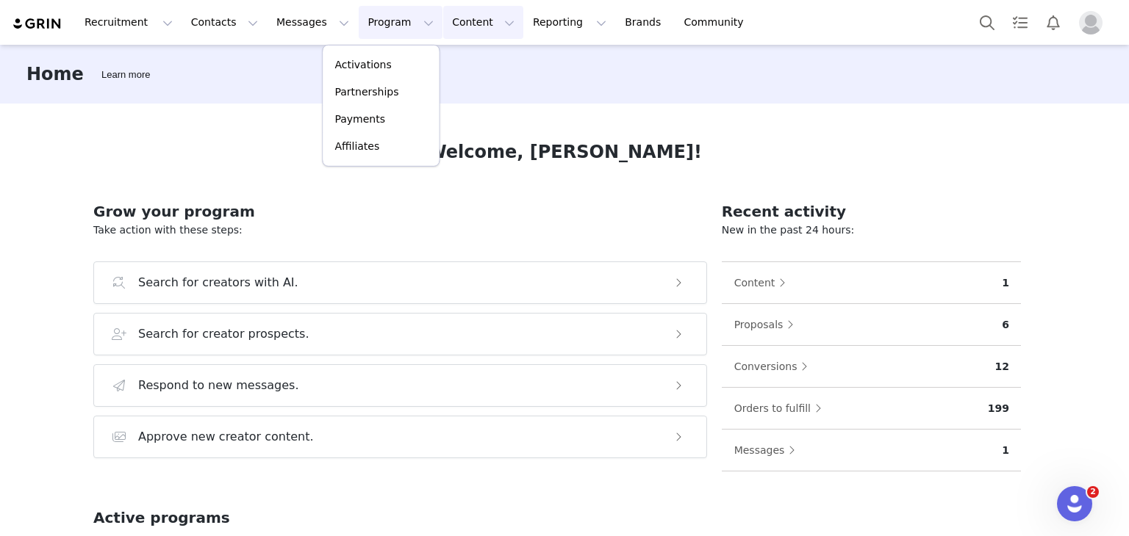
click at [443, 25] on button "Content Content" at bounding box center [483, 22] width 80 height 33
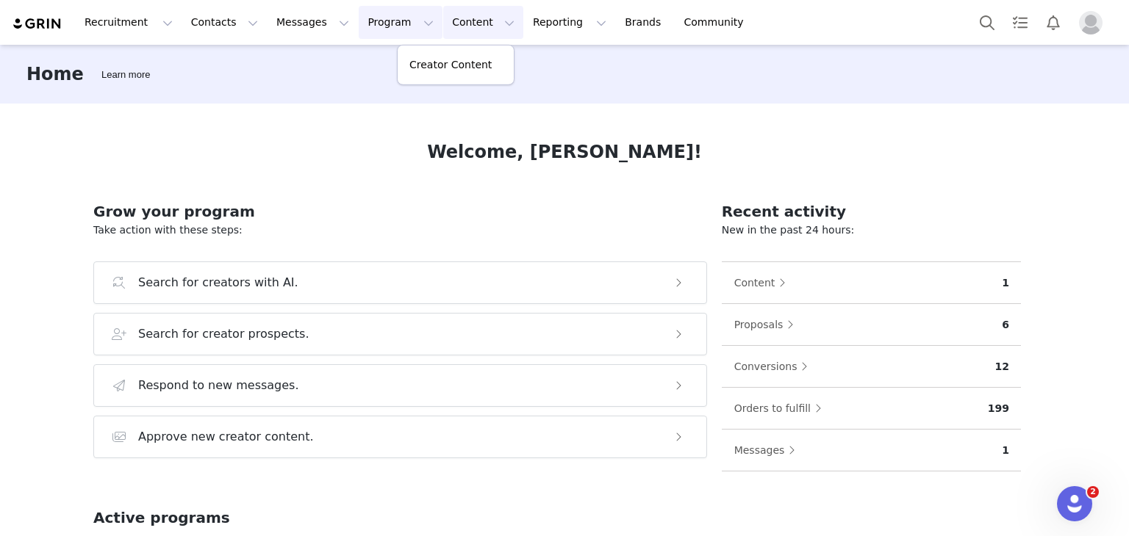
click at [373, 27] on button "Program Program" at bounding box center [401, 22] width 84 height 33
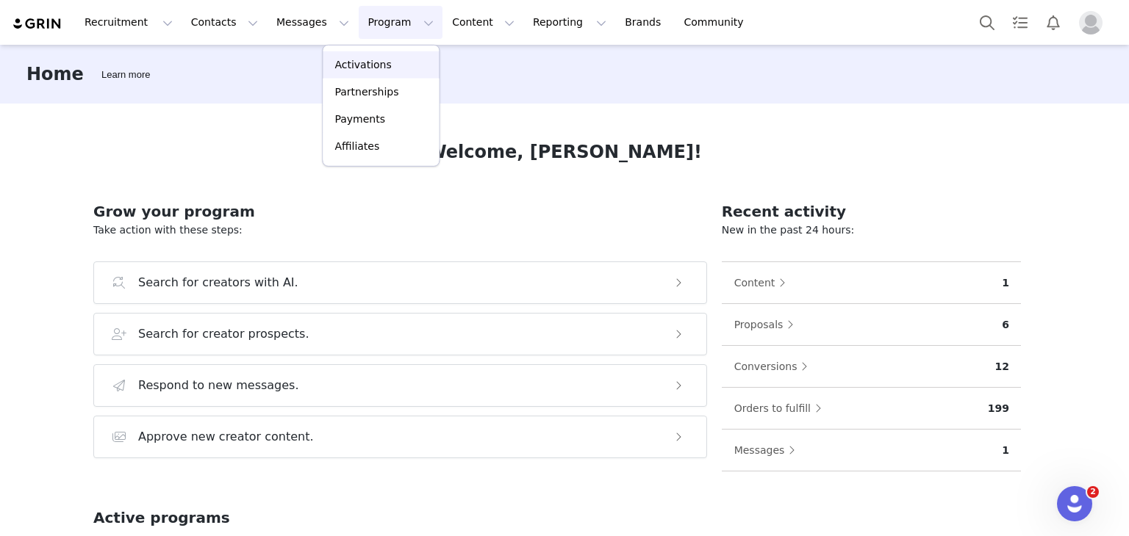
click at [380, 57] on p "Activations" at bounding box center [362, 64] width 57 height 15
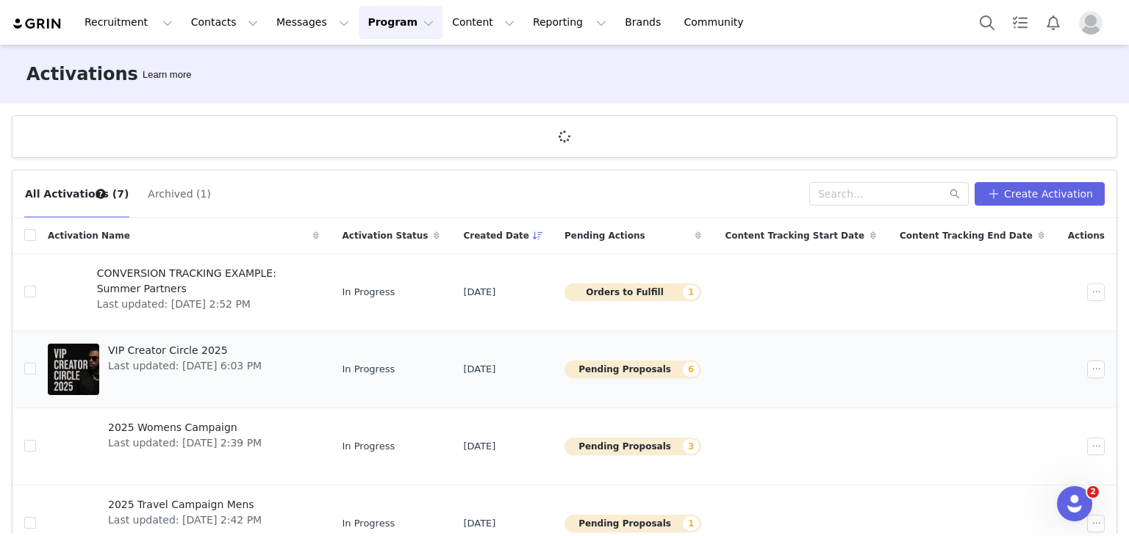
click at [635, 362] on button "Pending Proposals 6" at bounding box center [632, 370] width 137 height 18
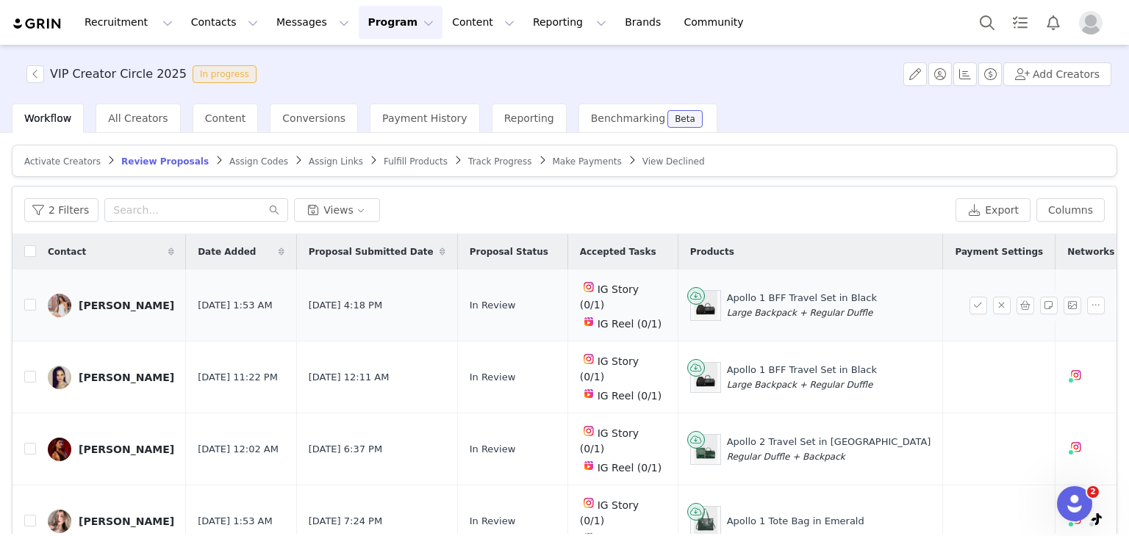
click at [63, 296] on img at bounding box center [60, 306] width 24 height 24
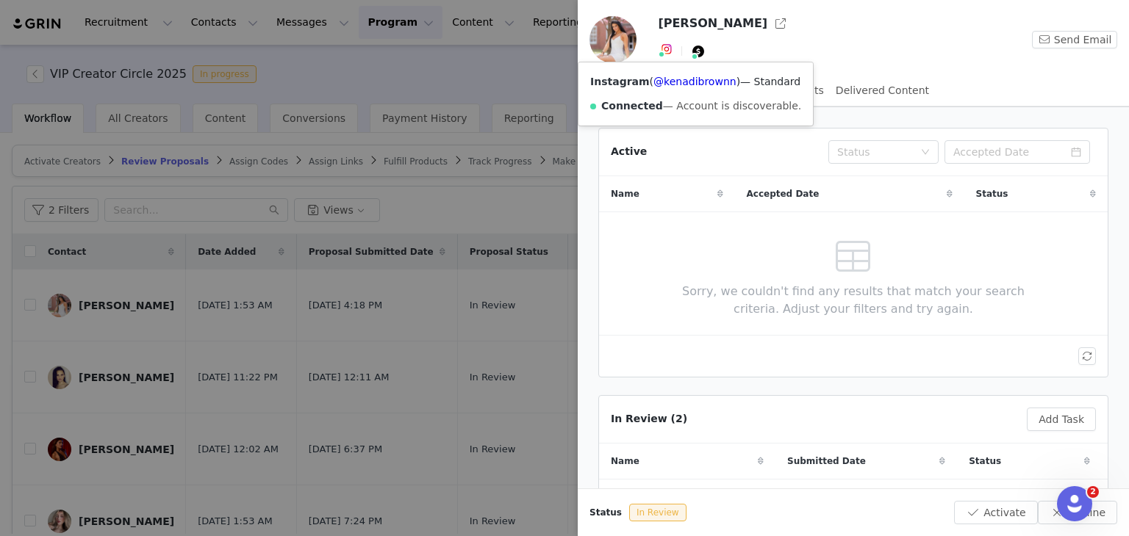
click at [664, 56] on span at bounding box center [661, 54] width 7 height 7
click at [667, 85] on link "@kenadibrownn" at bounding box center [694, 82] width 83 height 12
click at [143, 448] on div at bounding box center [564, 268] width 1129 height 536
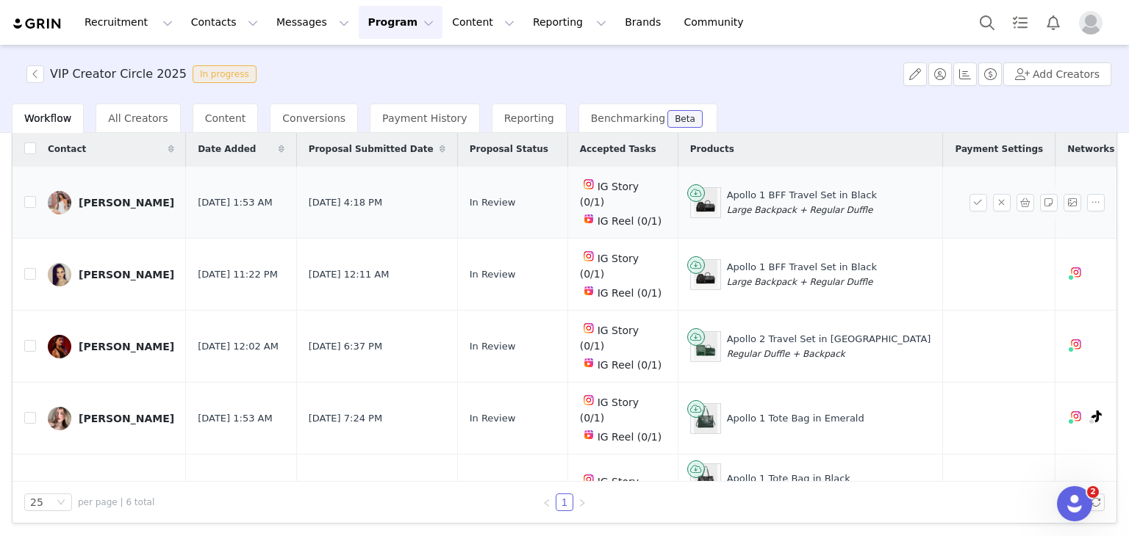
click at [107, 198] on link "[PERSON_NAME]" at bounding box center [111, 203] width 126 height 24
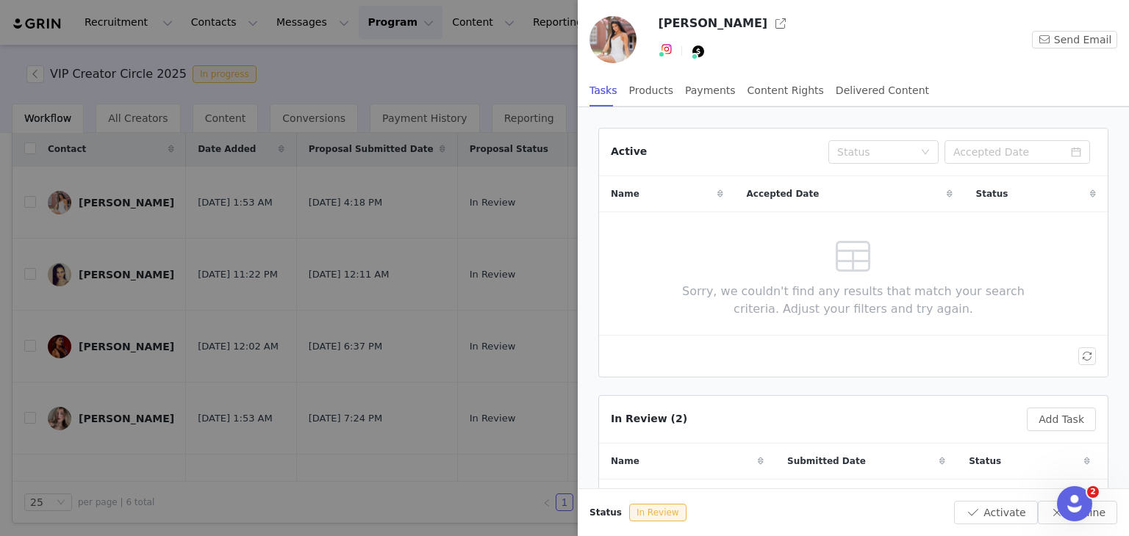
click at [1067, 49] on div "Kenadi Brown Send Email" at bounding box center [853, 43] width 551 height 62
click at [1067, 40] on button "Send Email" at bounding box center [1074, 40] width 85 height 18
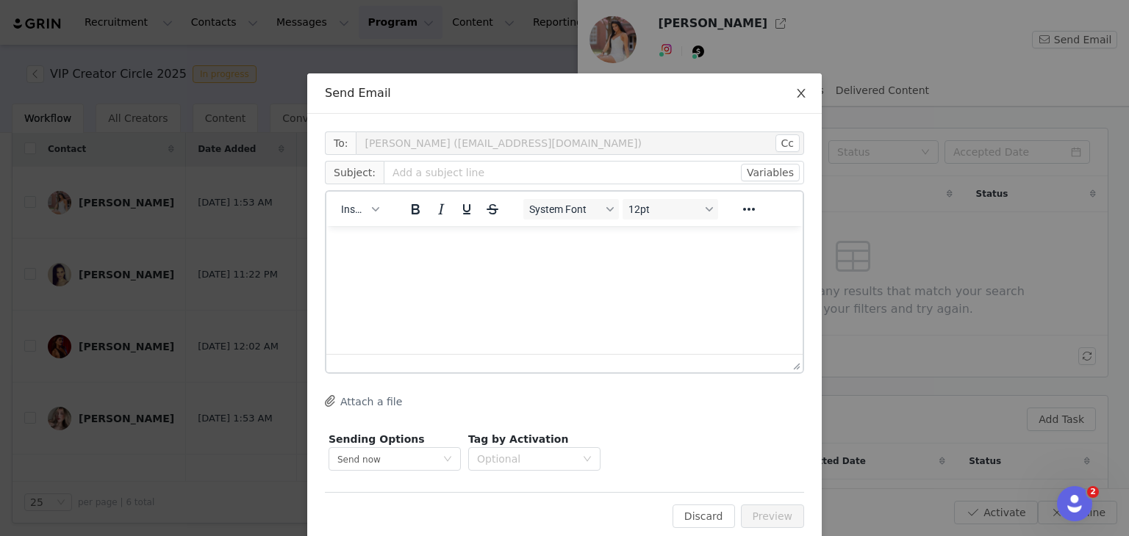
click at [800, 91] on span "Close" at bounding box center [800, 93] width 41 height 41
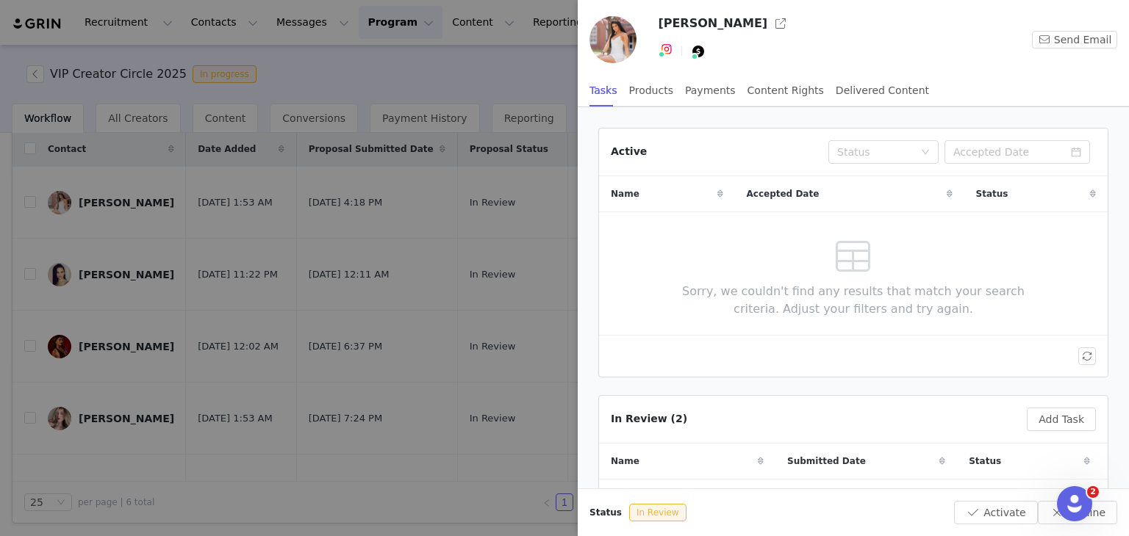
click at [25, 198] on div at bounding box center [564, 268] width 1129 height 536
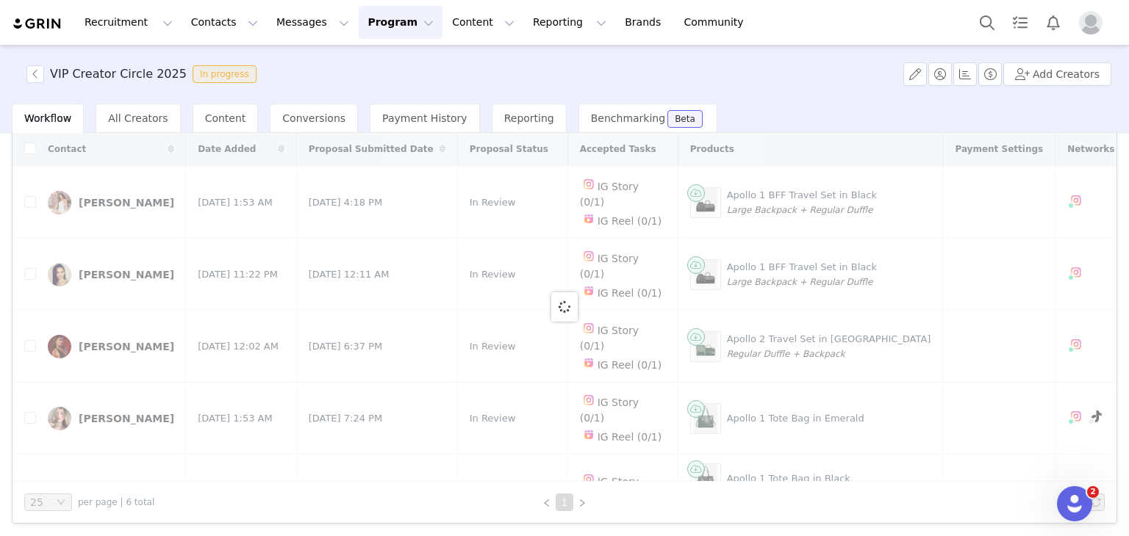
click at [29, 191] on div at bounding box center [564, 307] width 1104 height 351
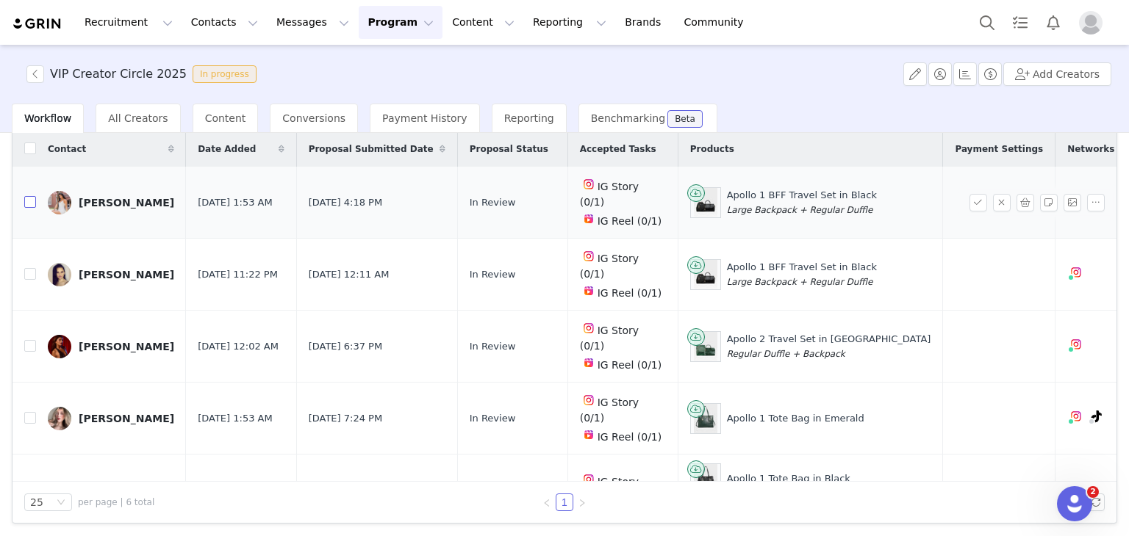
click at [26, 196] on input "checkbox" at bounding box center [30, 202] width 12 height 12
checkbox input "true"
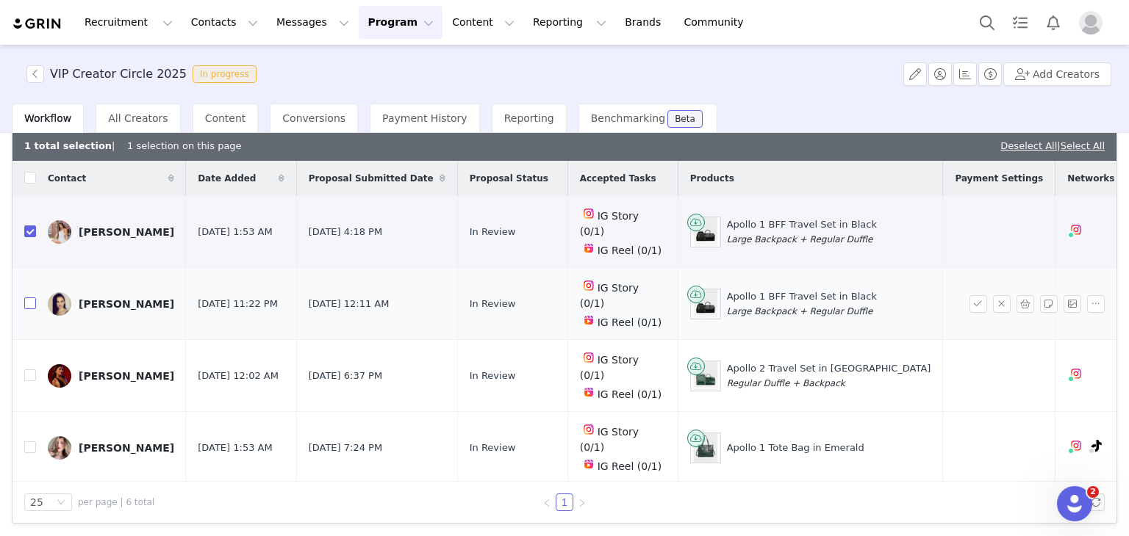
click at [28, 298] on input "checkbox" at bounding box center [30, 304] width 12 height 12
checkbox input "true"
click at [36, 340] on td "[PERSON_NAME]" at bounding box center [111, 376] width 150 height 72
click at [31, 368] on label at bounding box center [30, 375] width 12 height 15
click at [31, 370] on input "checkbox" at bounding box center [30, 376] width 12 height 12
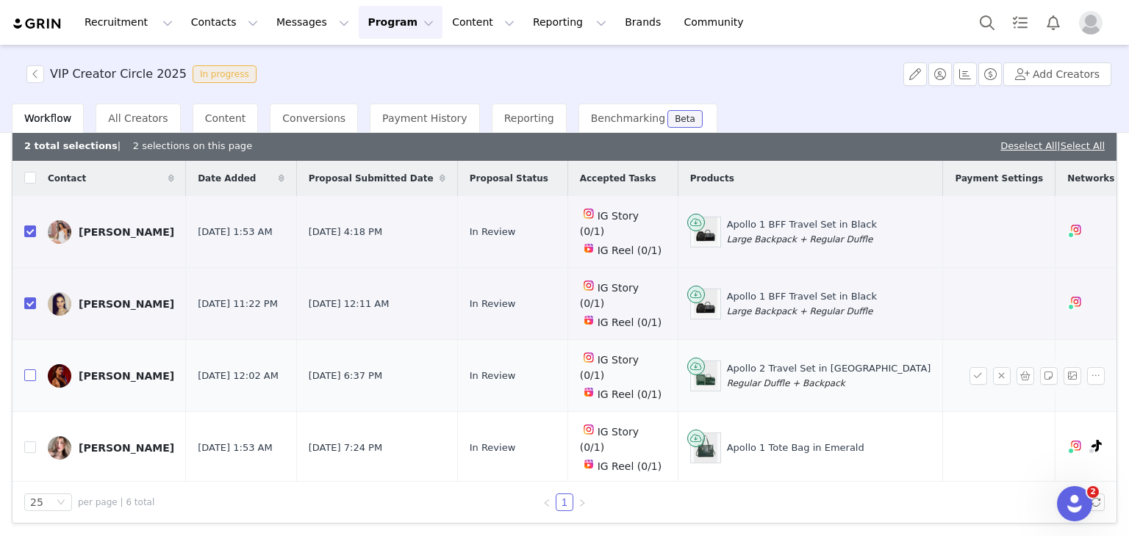
checkbox input "true"
click at [28, 442] on input "checkbox" at bounding box center [30, 448] width 12 height 12
checkbox input "true"
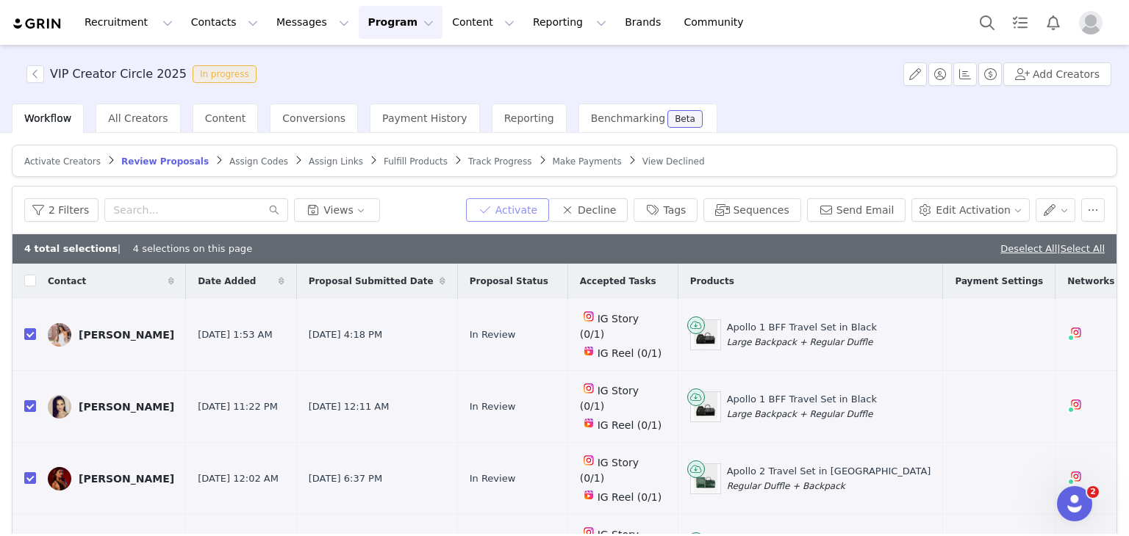
click at [538, 210] on button "Activate" at bounding box center [507, 210] width 83 height 24
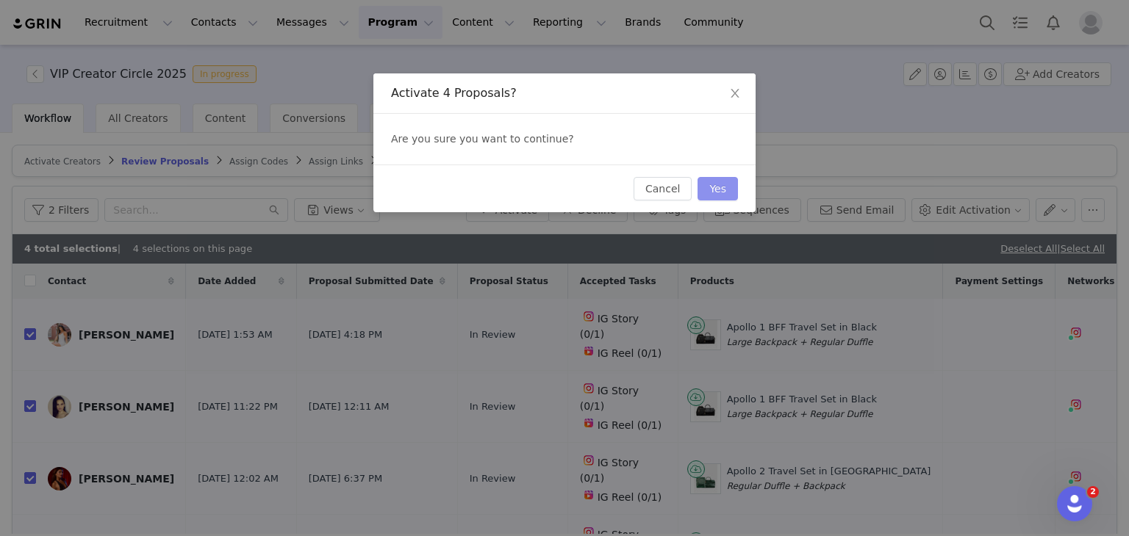
click at [711, 190] on button "Yes" at bounding box center [717, 189] width 40 height 24
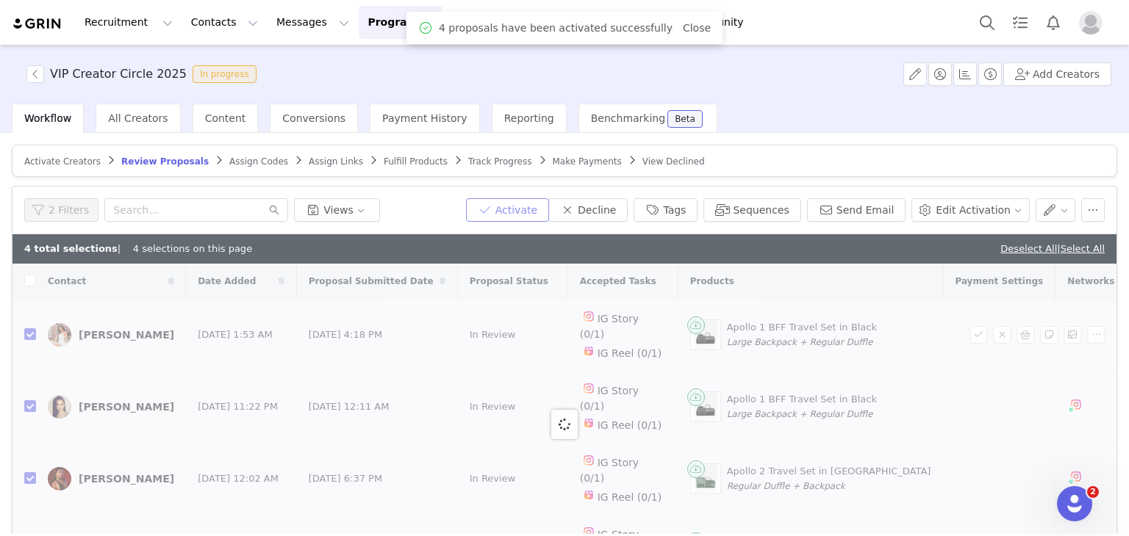
checkbox input "false"
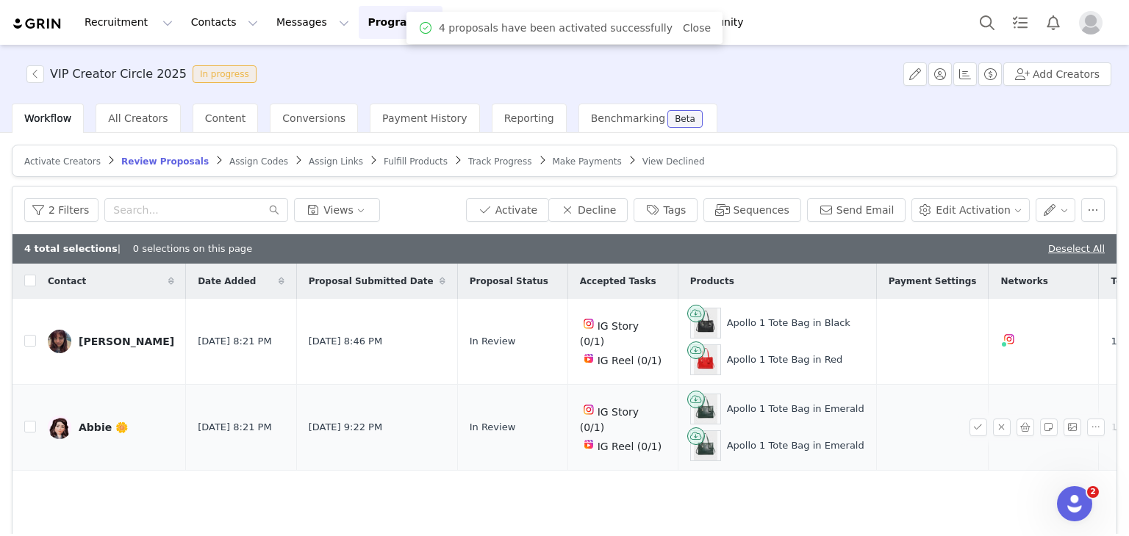
click at [89, 425] on div "Abbie 🌼" at bounding box center [103, 428] width 49 height 12
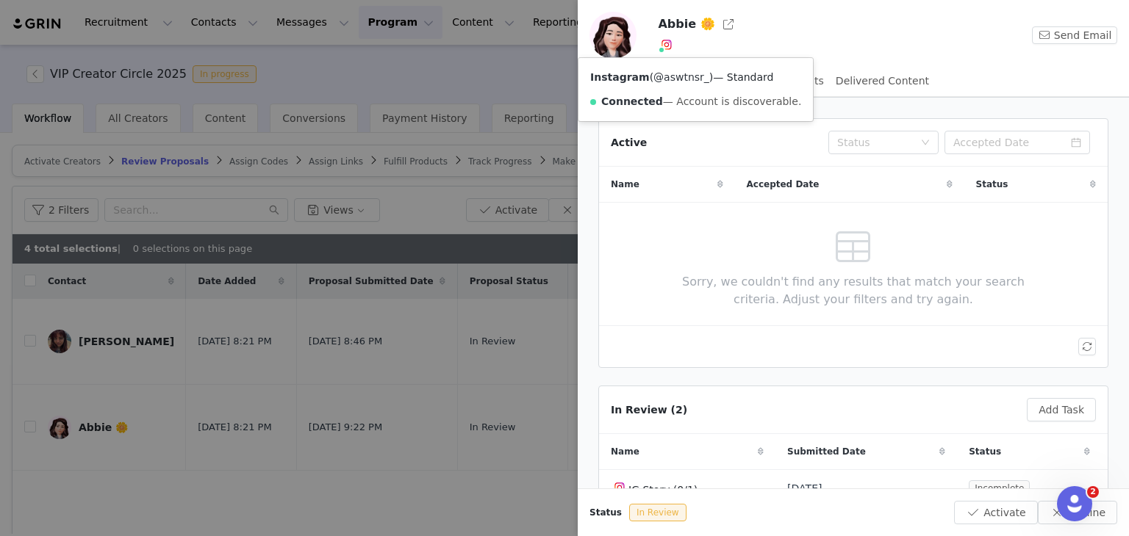
click at [671, 76] on link "@aswtnsr_" at bounding box center [681, 77] width 56 height 12
click at [104, 348] on div at bounding box center [564, 268] width 1129 height 536
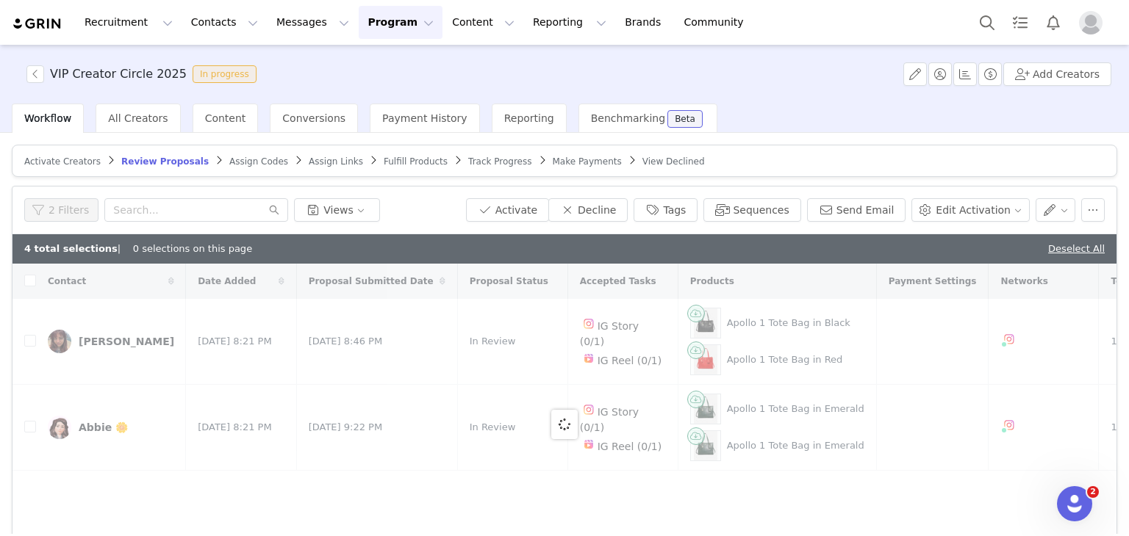
click at [106, 339] on div at bounding box center [564, 424] width 1104 height 321
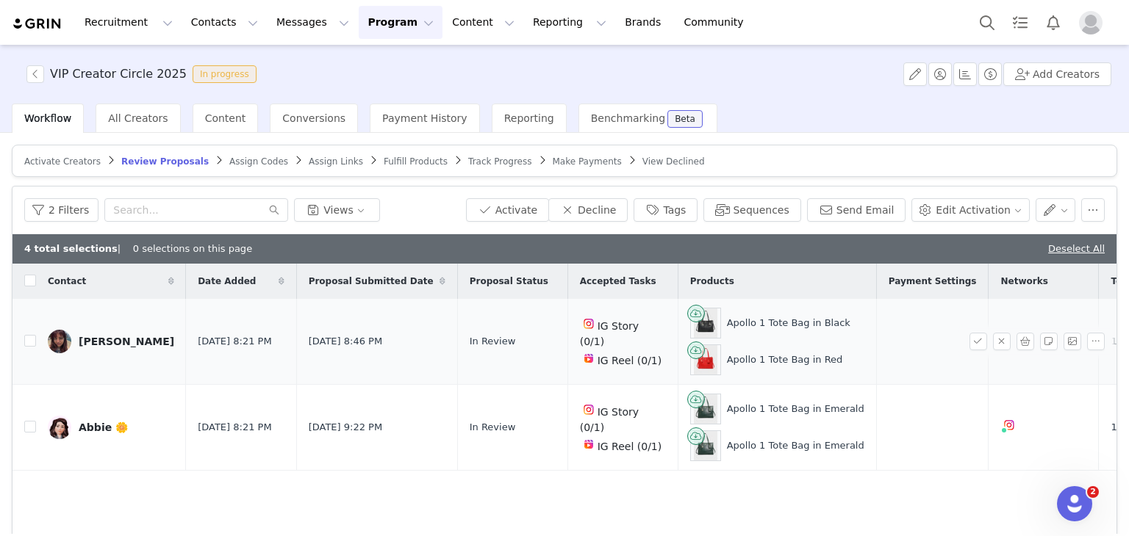
click at [106, 339] on div "[PERSON_NAME]" at bounding box center [127, 342] width 96 height 12
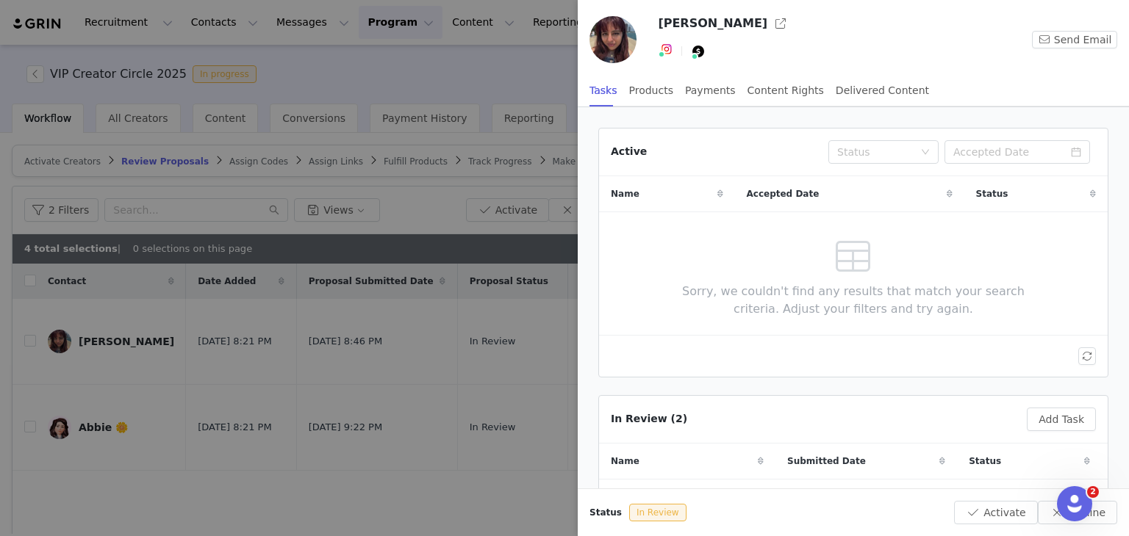
click at [668, 46] on img at bounding box center [667, 49] width 12 height 12
click at [671, 76] on link "@cla.audia" at bounding box center [710, 82] width 114 height 12
click at [309, 188] on div at bounding box center [564, 268] width 1129 height 536
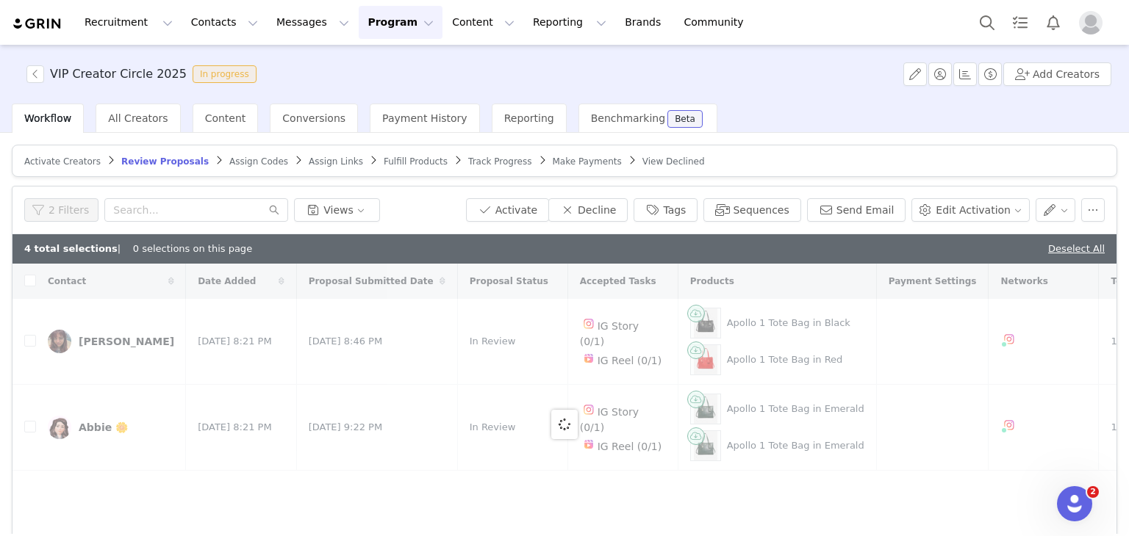
click at [204, 170] on article "Activate Creators Review Proposals Assign Codes Assign Links Fulfill Products T…" at bounding box center [564, 161] width 1105 height 32
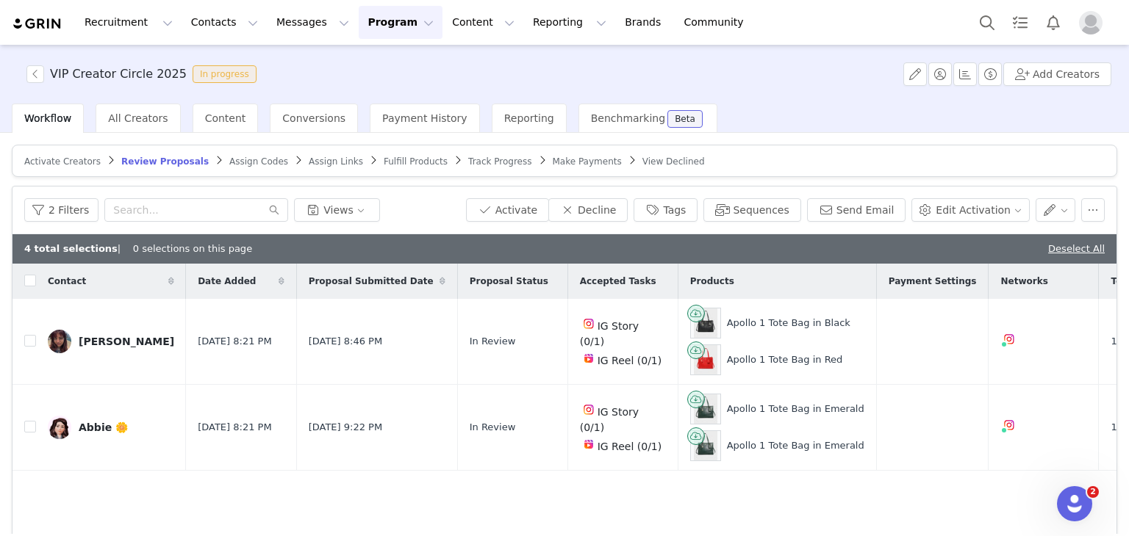
click at [229, 165] on span "Assign Codes" at bounding box center [258, 162] width 59 height 10
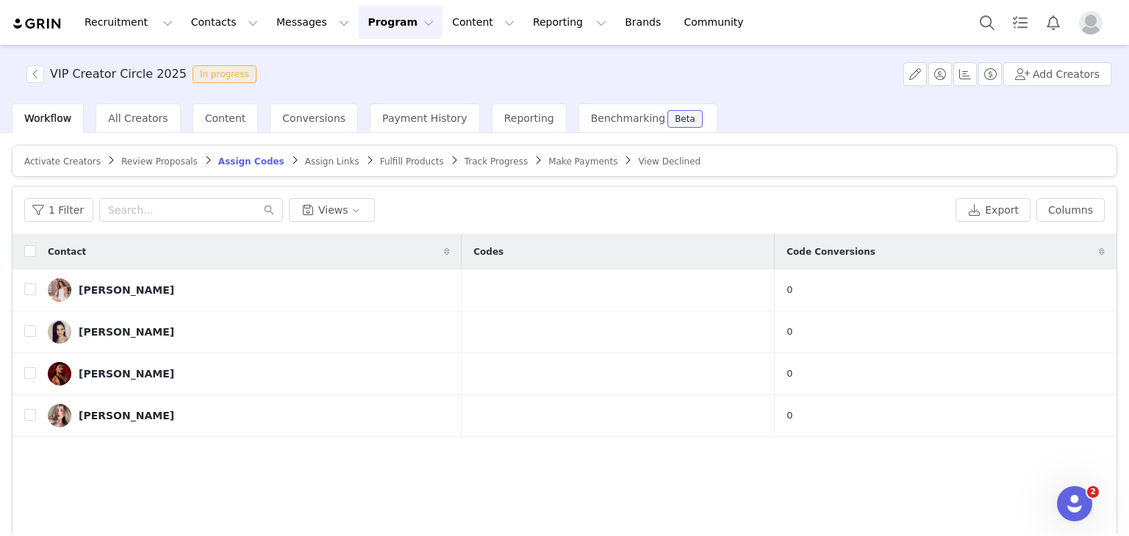
click at [397, 500] on div "Contact Codes Code Conversions Kenadi Brown 0 Kimberly Jaksa 0 Cinthia Jensen 0…" at bounding box center [564, 409] width 1104 height 351
click at [26, 249] on input "checkbox" at bounding box center [30, 251] width 12 height 12
checkbox input "true"
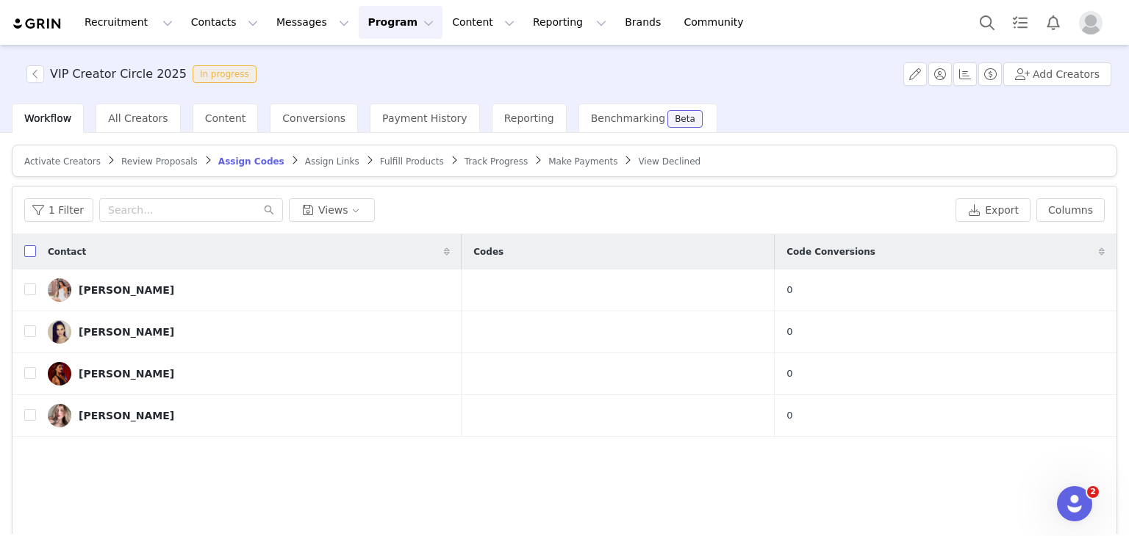
checkbox input "true"
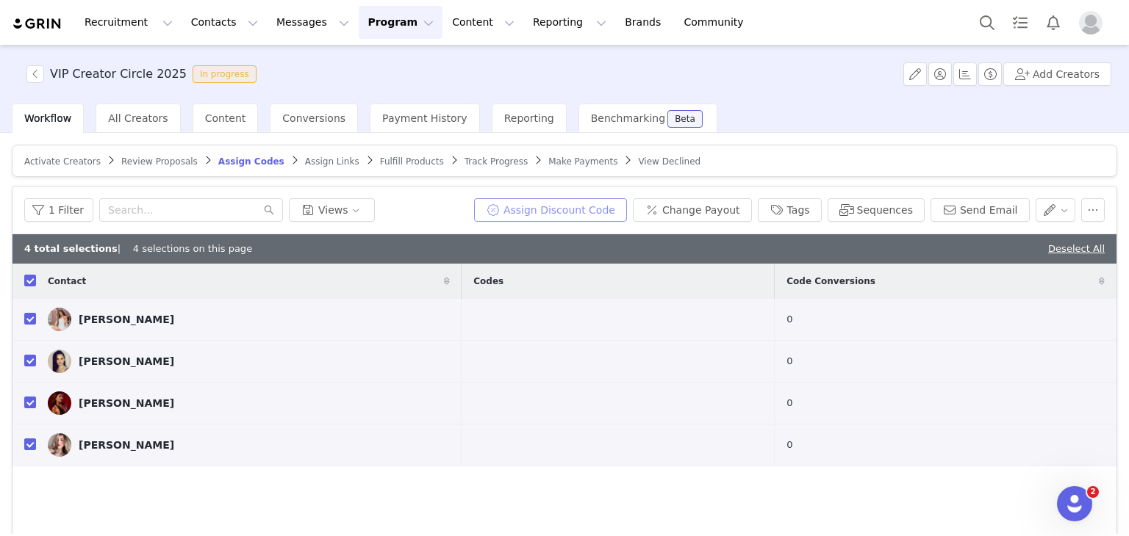
click at [620, 201] on button "Assign Discount Code" at bounding box center [550, 210] width 153 height 24
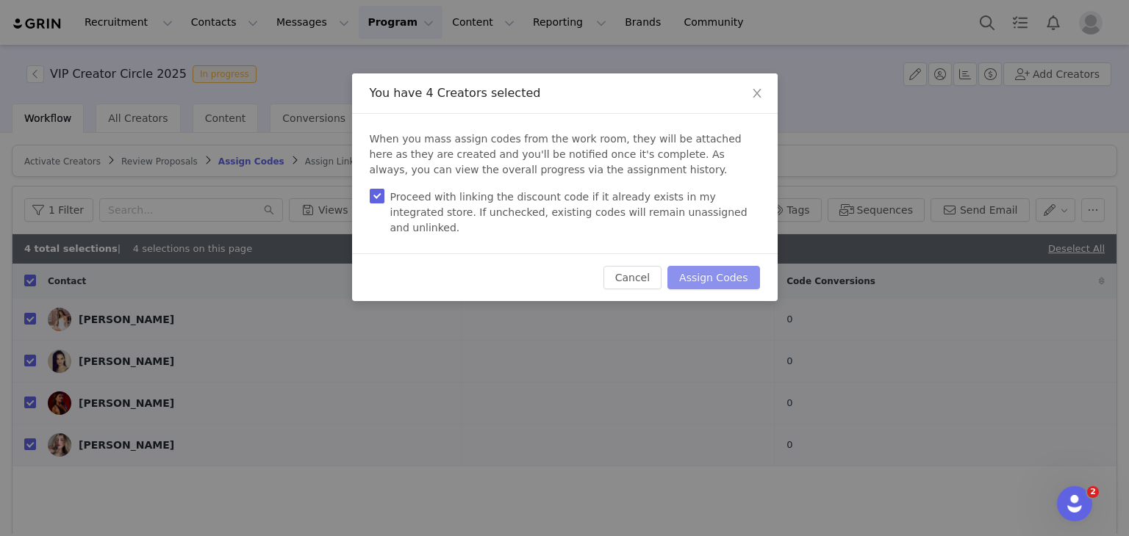
click at [686, 266] on button "Assign Codes" at bounding box center [713, 278] width 92 height 24
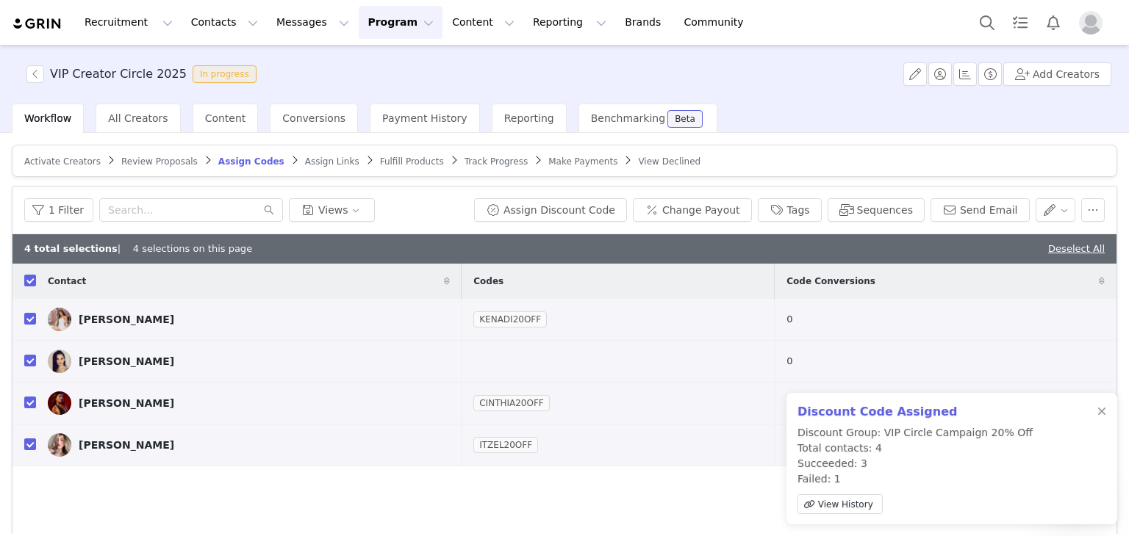
click at [309, 162] on span "Assign Links" at bounding box center [332, 162] width 54 height 10
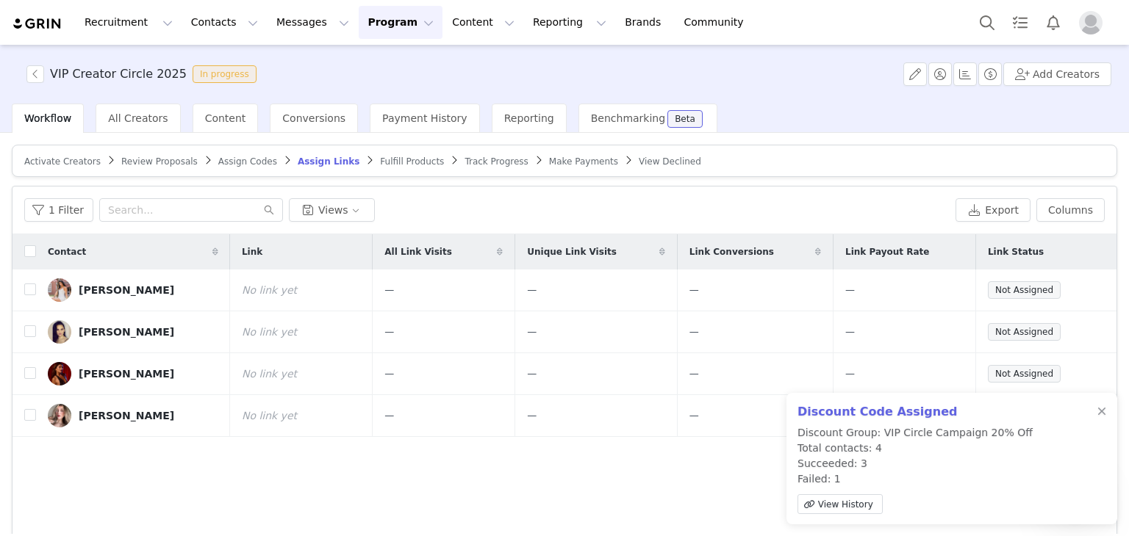
click at [36, 251] on div "Contact" at bounding box center [133, 251] width 194 height 35
click at [30, 251] on input "checkbox" at bounding box center [30, 251] width 12 height 12
checkbox input "true"
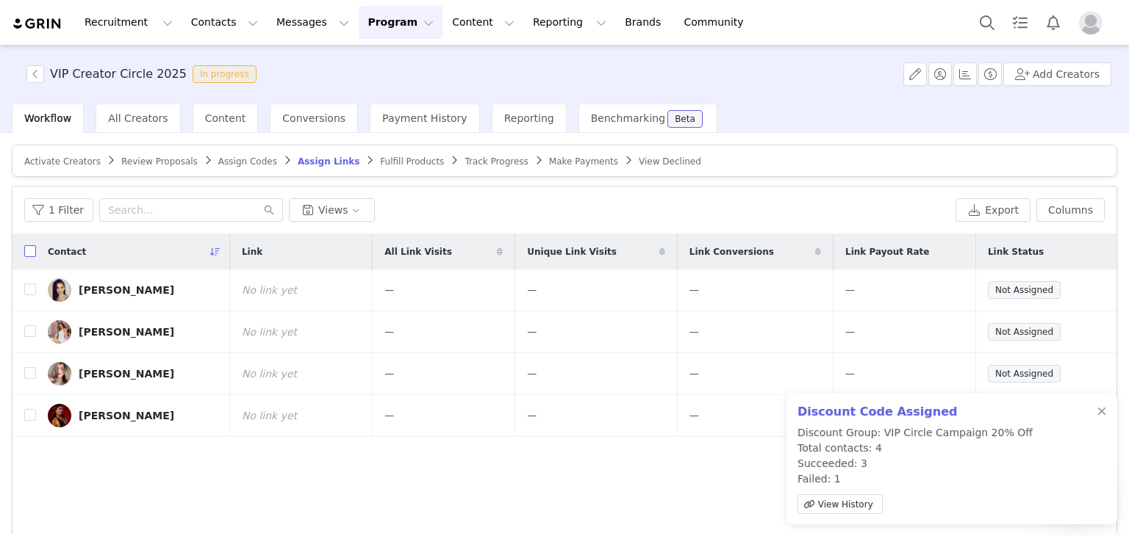
checkbox input "true"
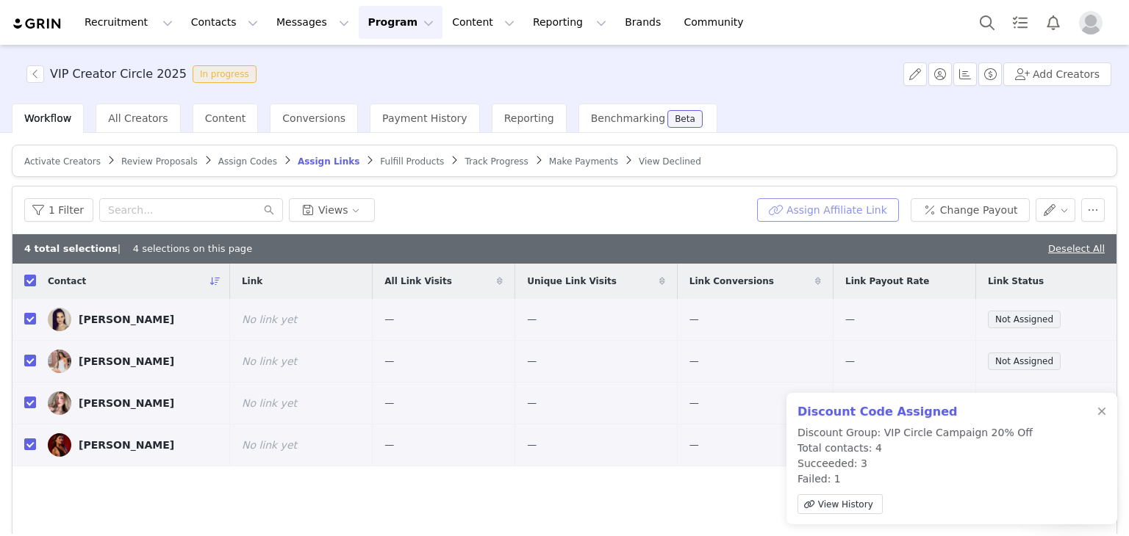
click at [788, 213] on button "Assign Affiliate Link" at bounding box center [828, 210] width 142 height 24
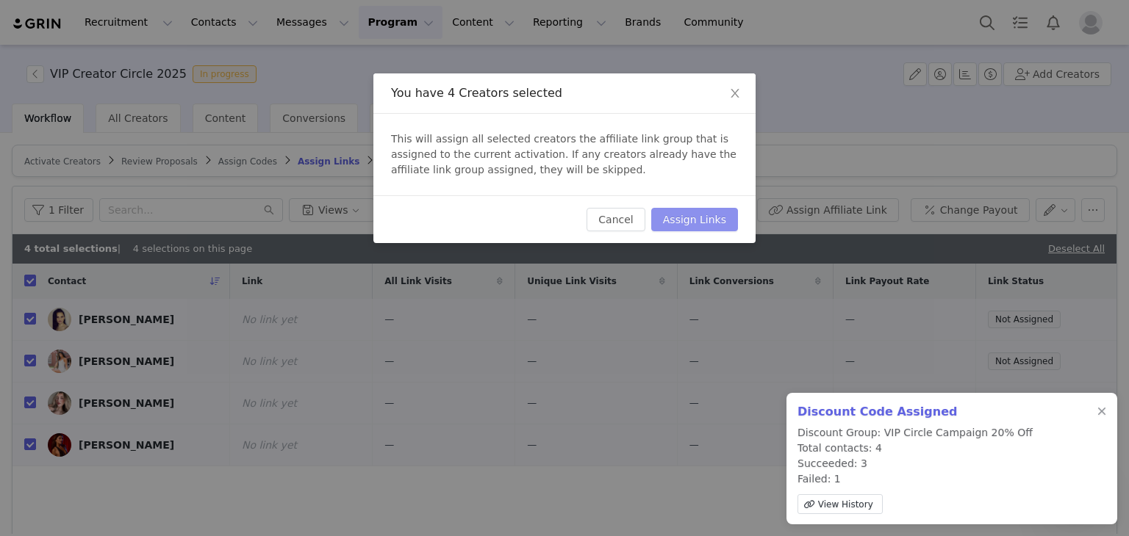
click at [716, 229] on button "Assign Links" at bounding box center [694, 220] width 87 height 24
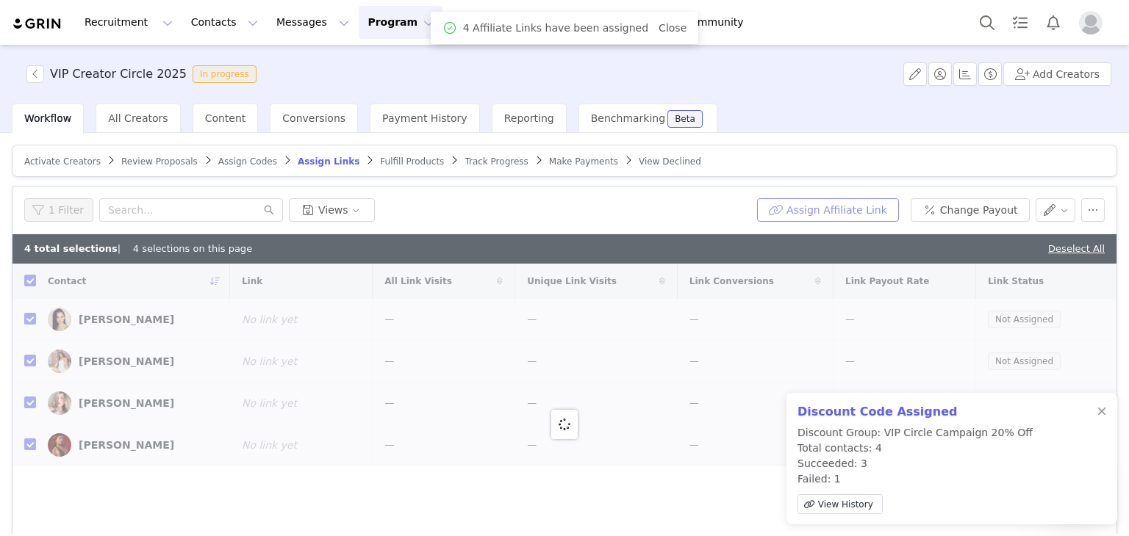
checkbox input "false"
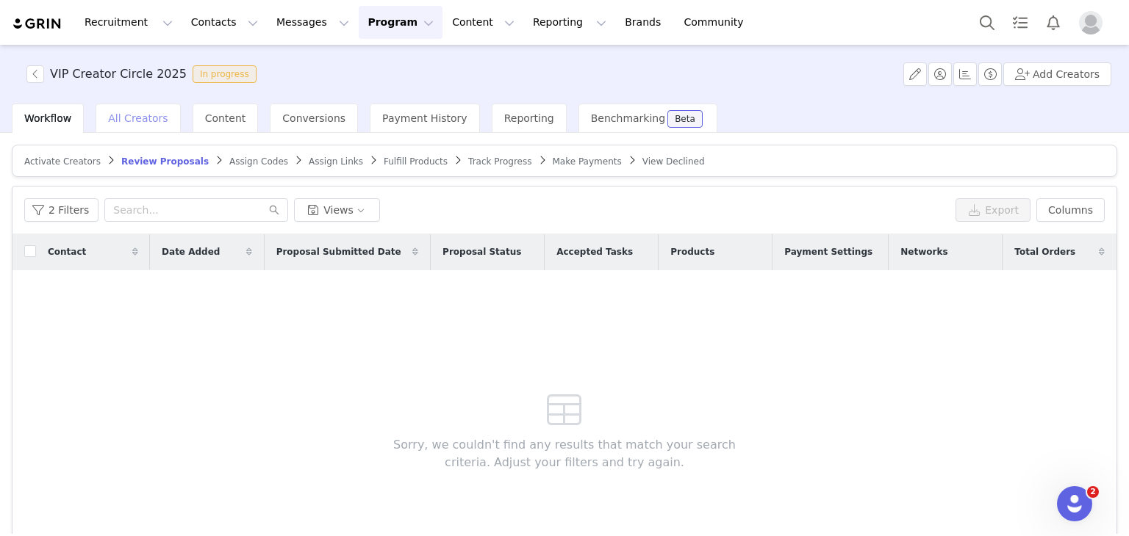
click at [111, 112] on span "All Creators" at bounding box center [138, 118] width 60 height 12
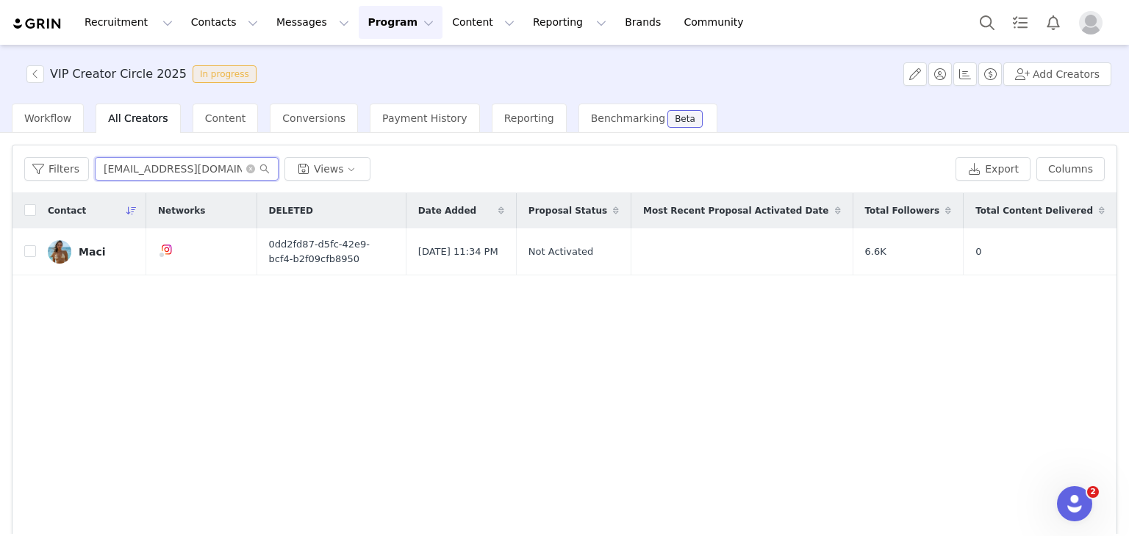
click at [240, 164] on input "[EMAIL_ADDRESS][DOMAIN_NAME]" at bounding box center [187, 169] width 184 height 24
click at [249, 168] on icon "icon: close-circle" at bounding box center [250, 169] width 9 height 9
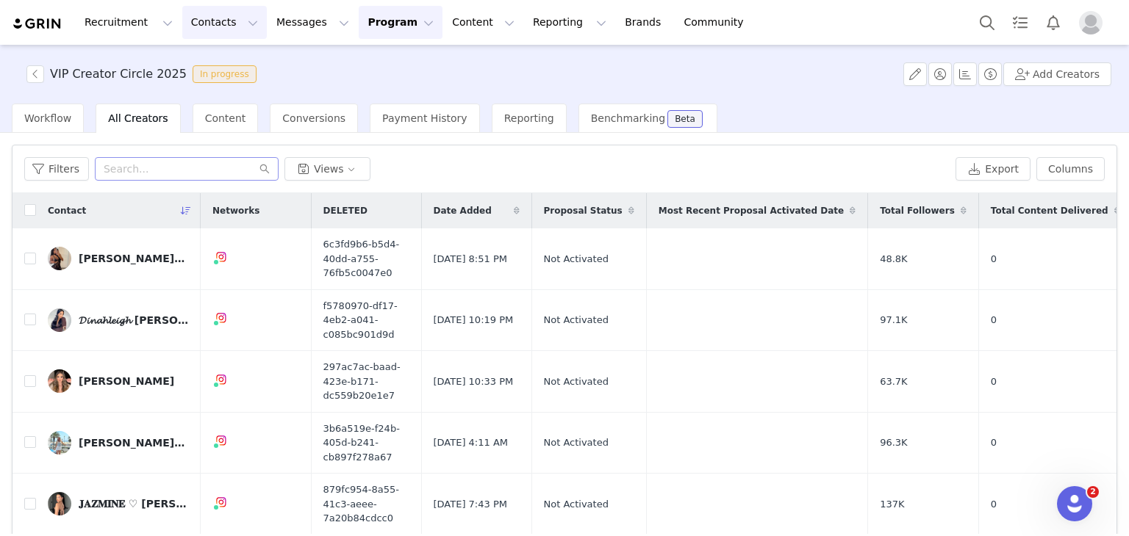
click at [226, 24] on button "Contacts Contacts" at bounding box center [224, 22] width 85 height 33
click at [230, 87] on div "Prospects" at bounding box center [225, 92] width 98 height 15
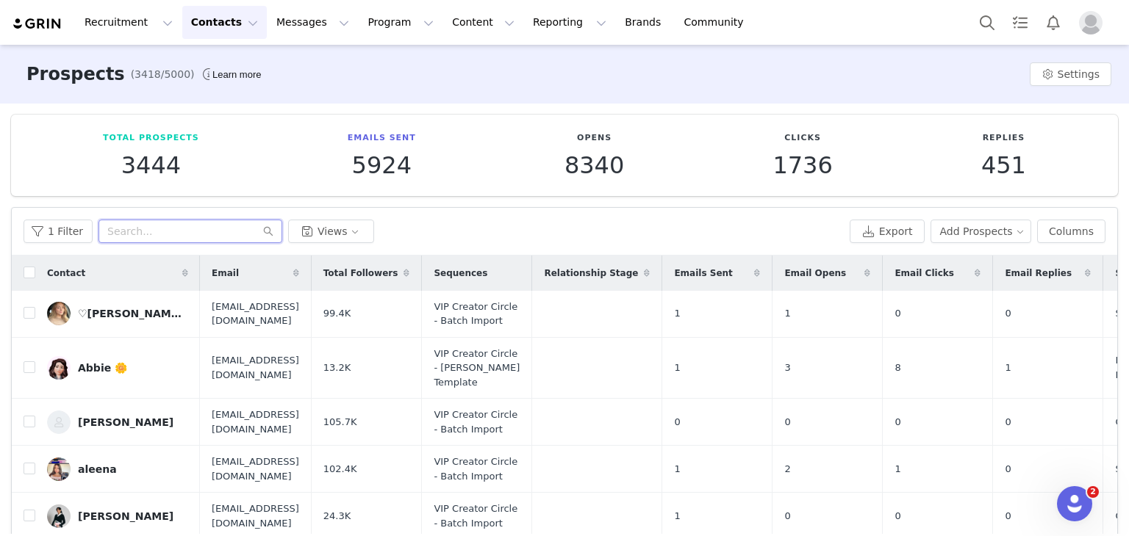
click at [188, 239] on input "text" at bounding box center [190, 232] width 184 height 24
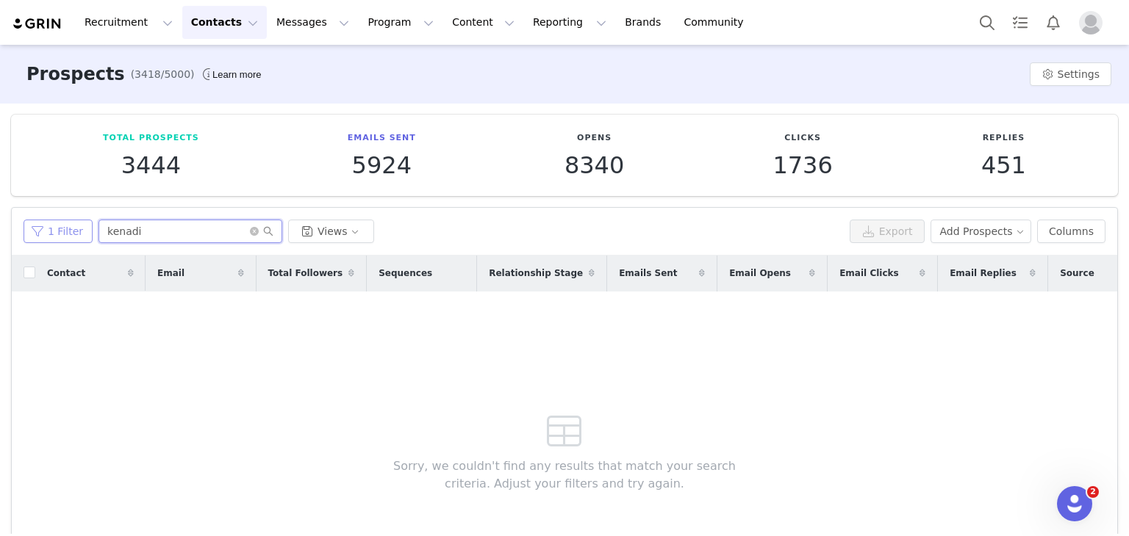
type input "kenadi"
click at [68, 234] on button "1 Filter" at bounding box center [58, 232] width 69 height 24
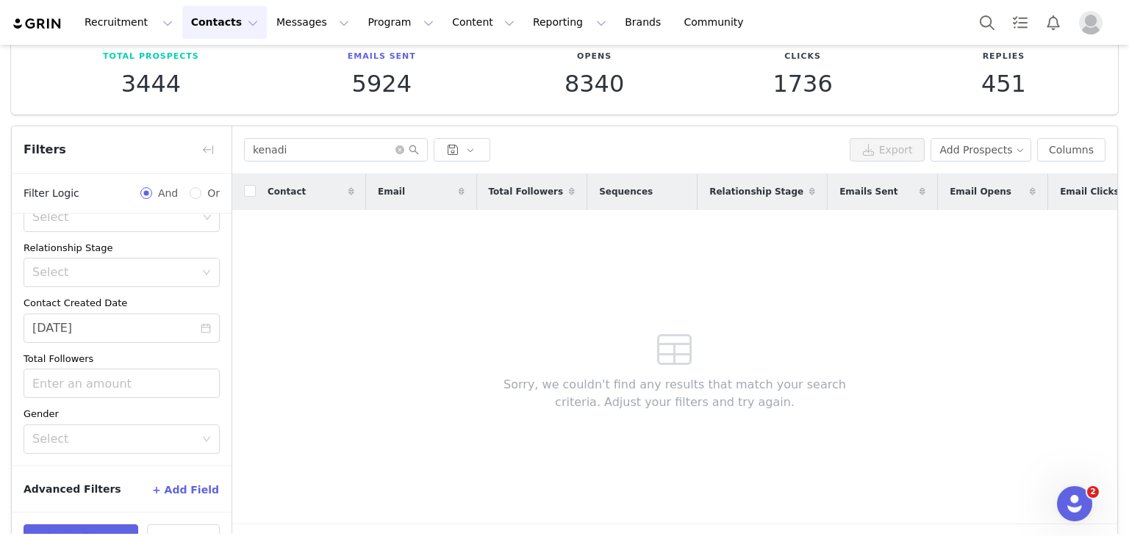
scroll to position [124, 0]
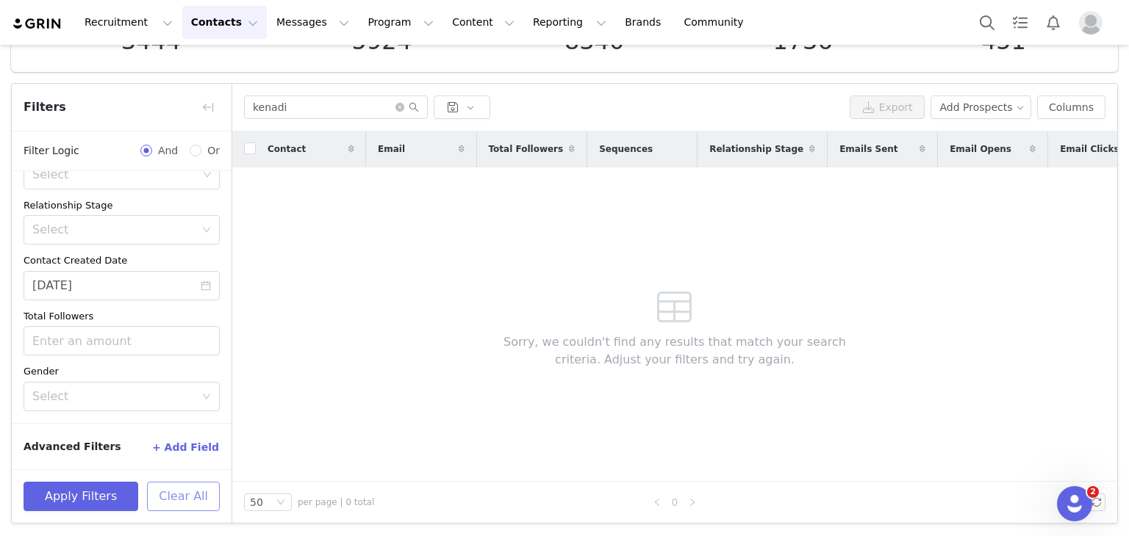
click at [168, 492] on button "Clear All" at bounding box center [183, 496] width 73 height 29
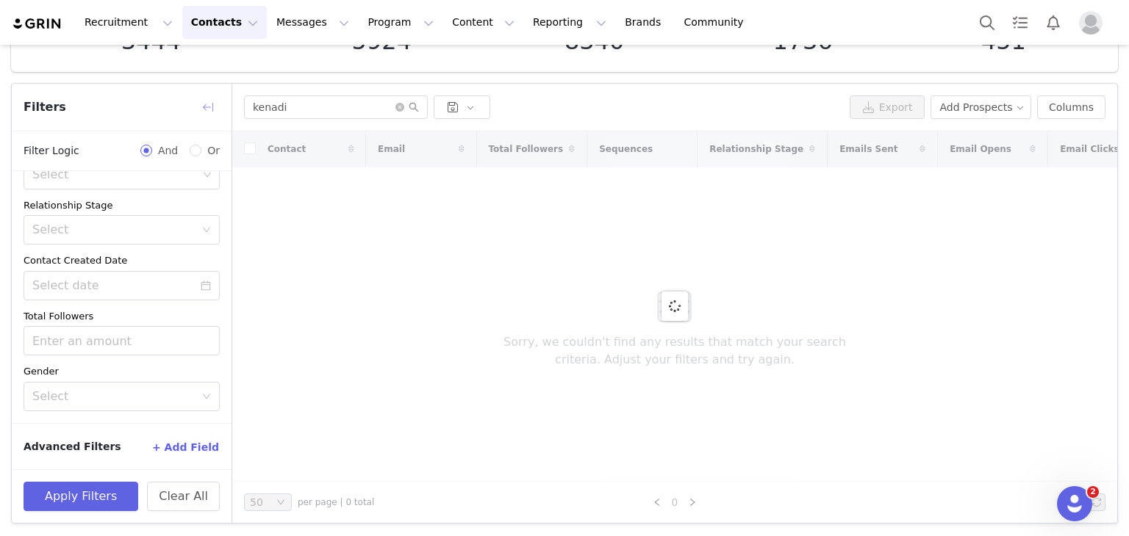
drag, startPoint x: 197, startPoint y: 116, endPoint x: 205, endPoint y: 109, distance: 10.4
click at [198, 115] on button "button" at bounding box center [208, 108] width 24 height 24
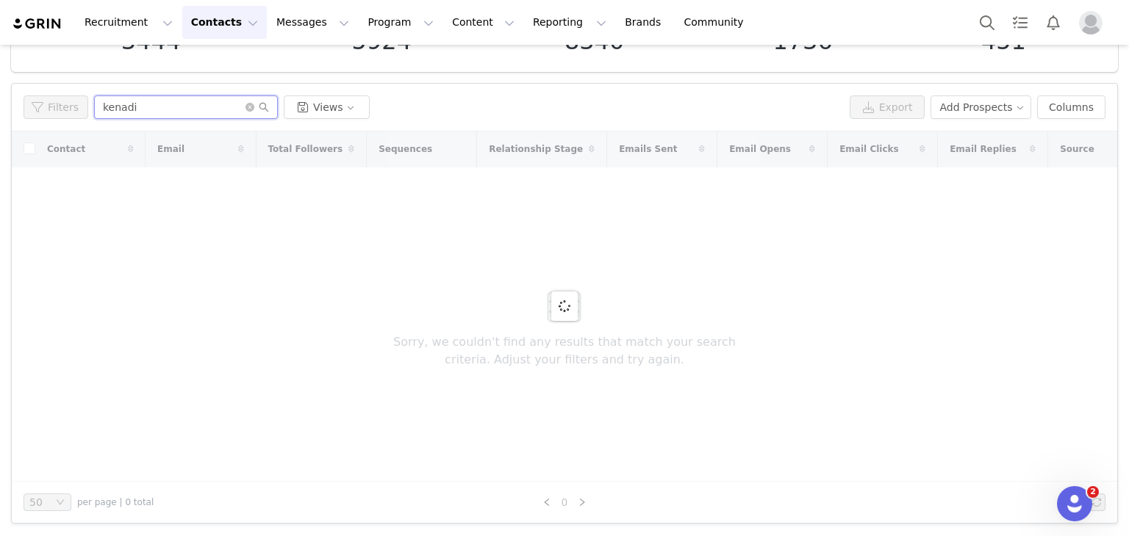
click at [205, 109] on input "kenadi" at bounding box center [186, 108] width 184 height 24
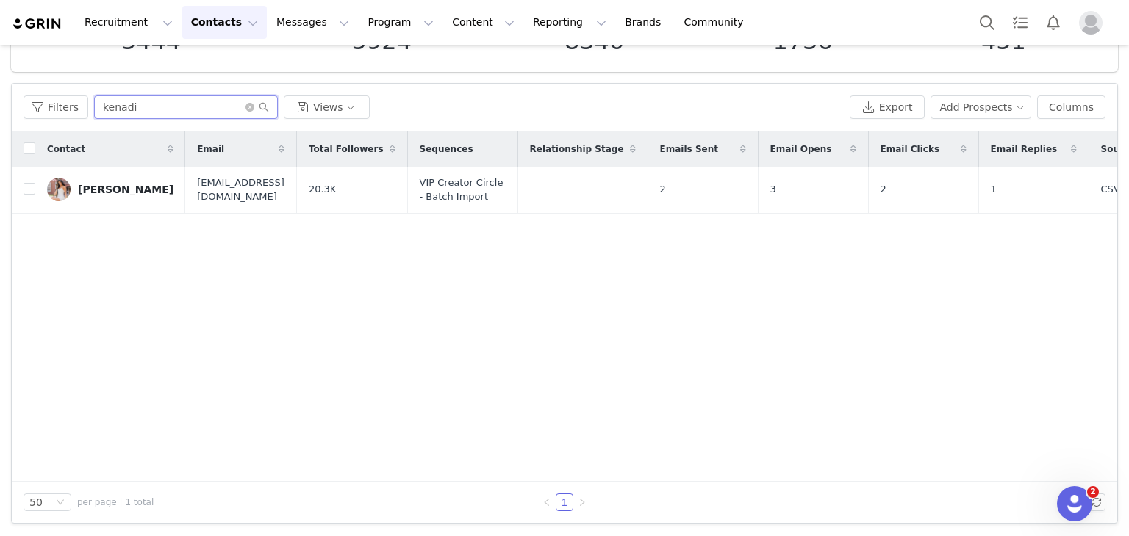
click at [215, 113] on input "kenadi" at bounding box center [186, 108] width 184 height 24
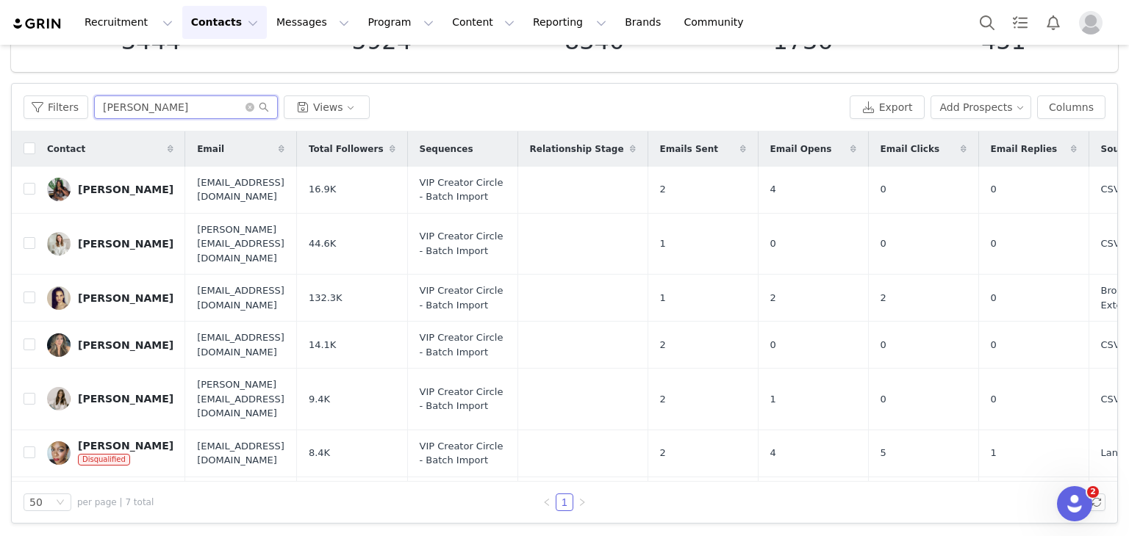
click at [223, 102] on input "[PERSON_NAME]" at bounding box center [186, 108] width 184 height 24
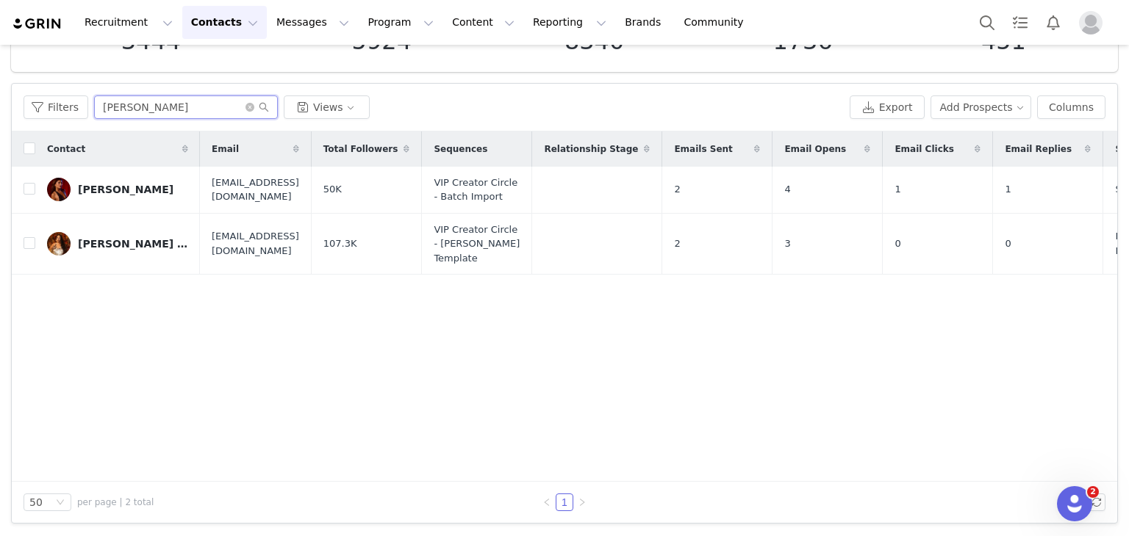
click at [198, 107] on input "[PERSON_NAME]" at bounding box center [186, 108] width 184 height 24
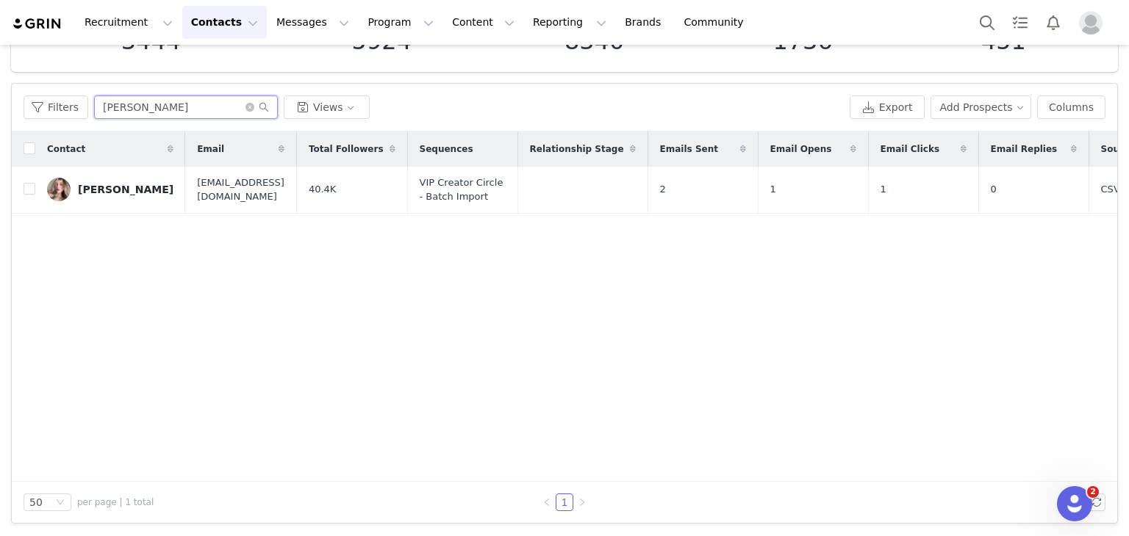
click at [180, 101] on input "[PERSON_NAME]" at bounding box center [186, 108] width 184 height 24
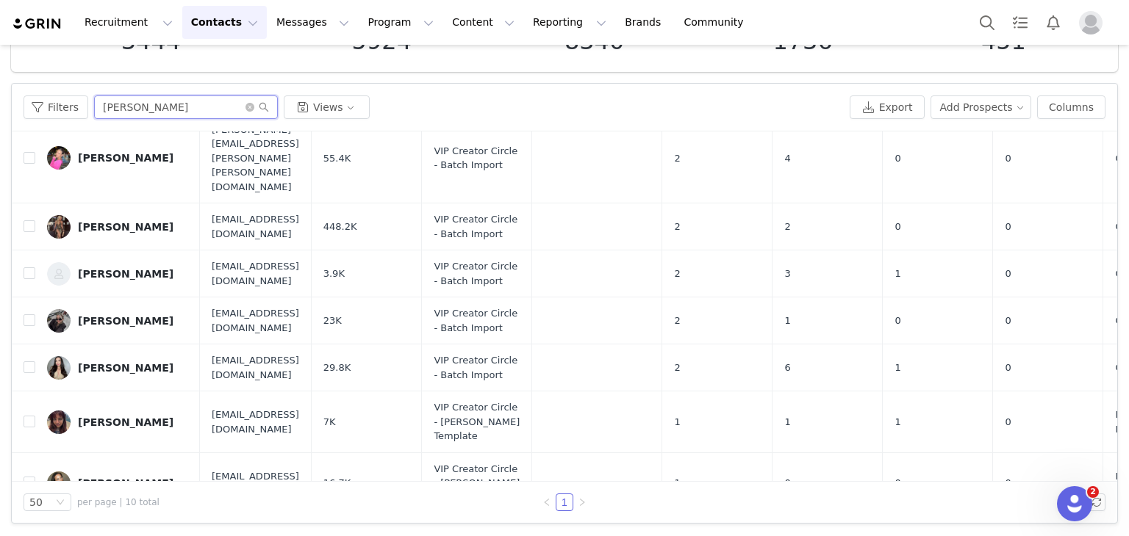
scroll to position [165, 0]
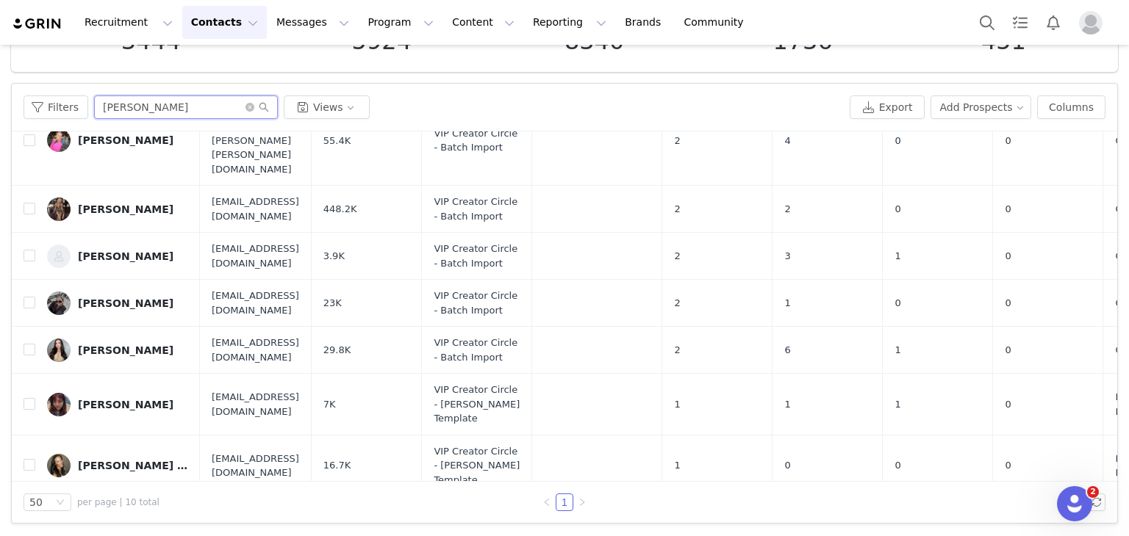
click at [204, 99] on input "[PERSON_NAME]" at bounding box center [186, 108] width 184 height 24
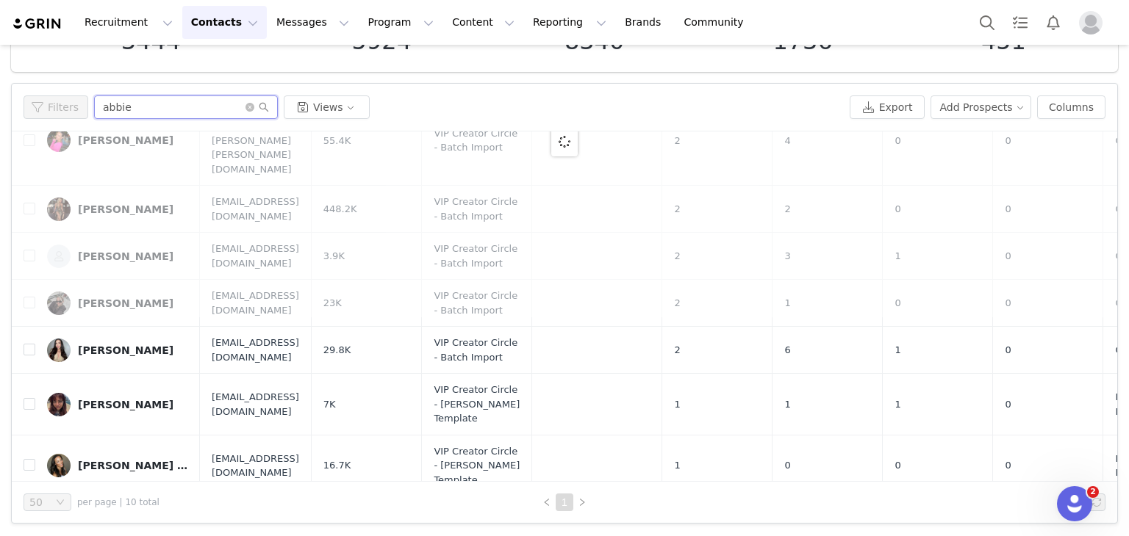
scroll to position [0, 0]
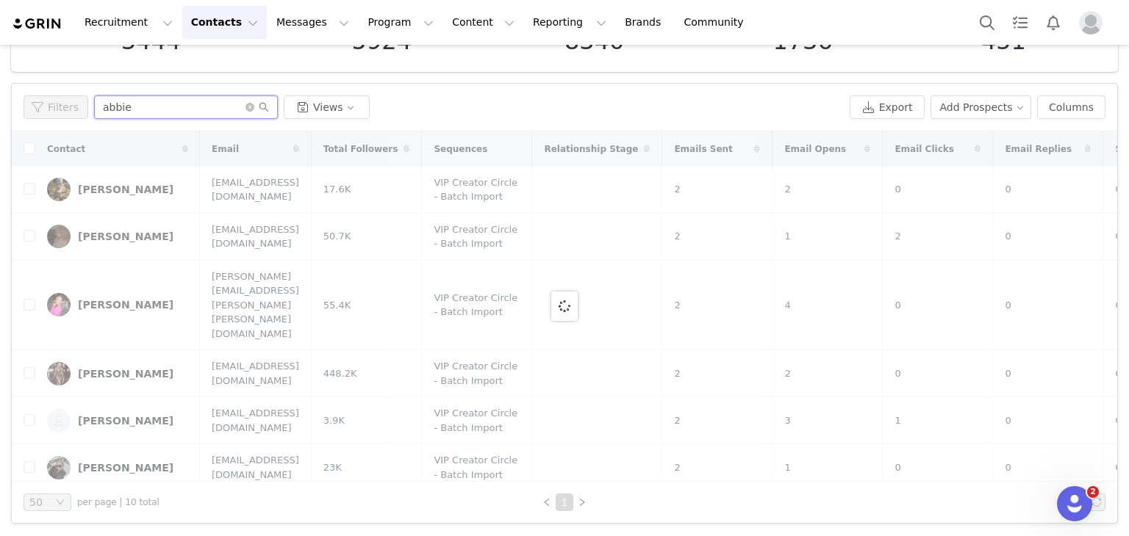
type input "abbie"
